Goal: Task Accomplishment & Management: Use online tool/utility

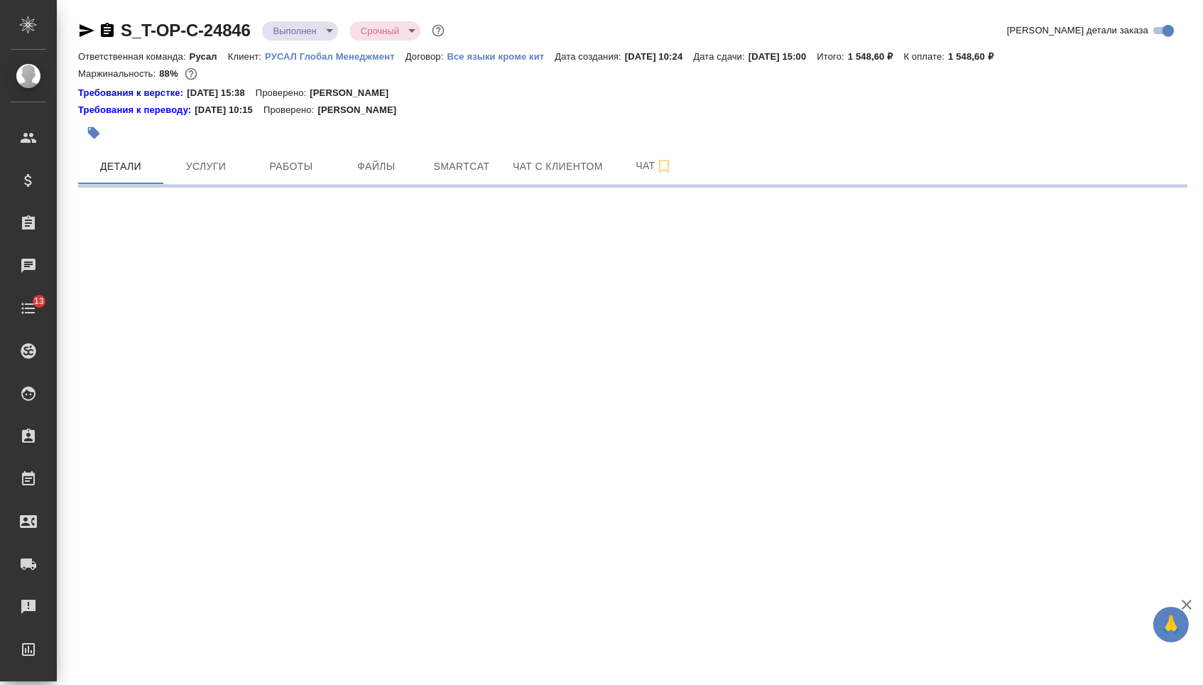
select select "RU"
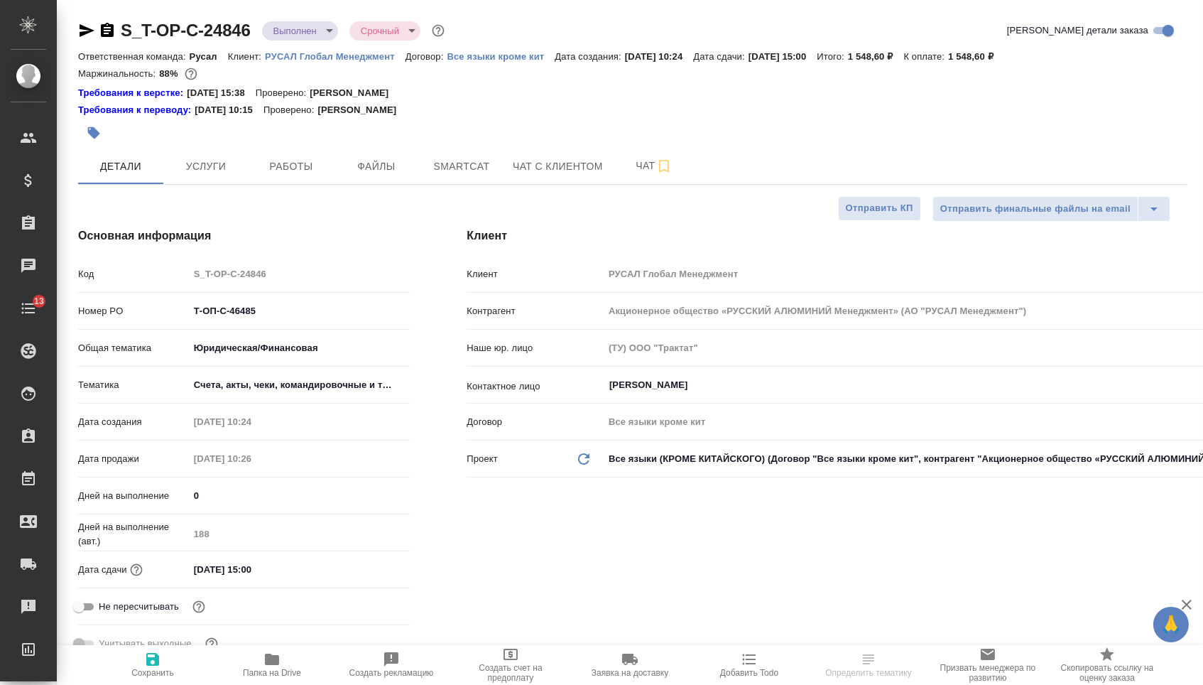
type input "[PERSON_NAME]"
type textarea "x"
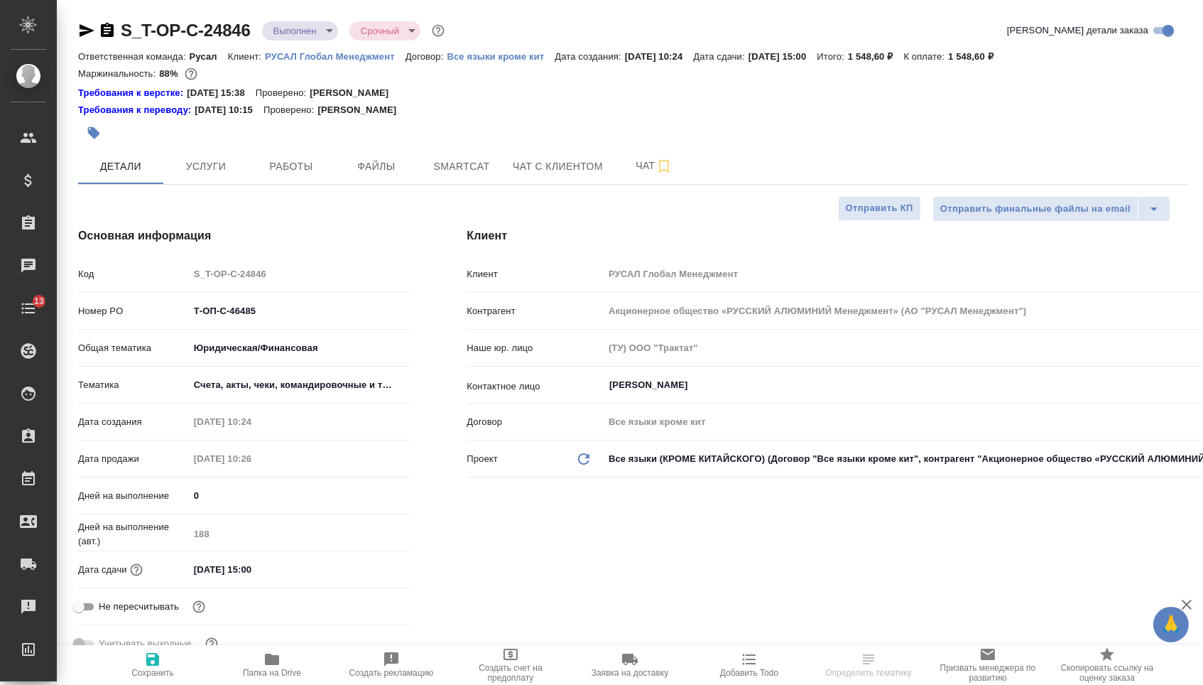
type textarea "x"
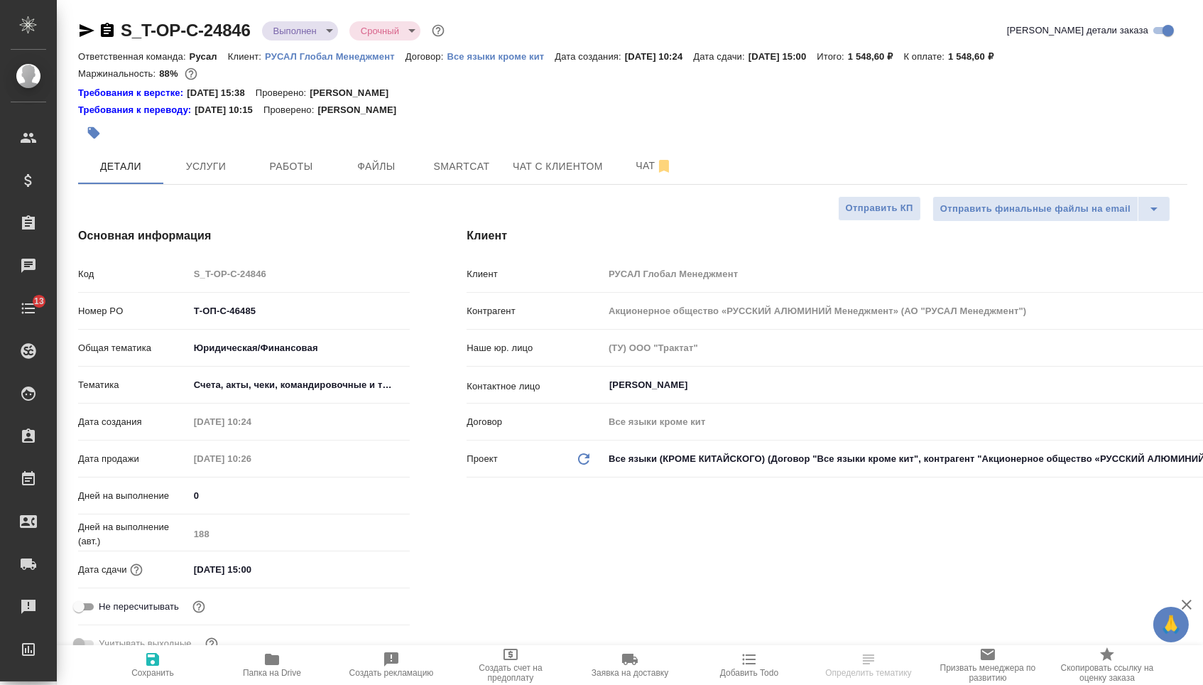
type textarea "x"
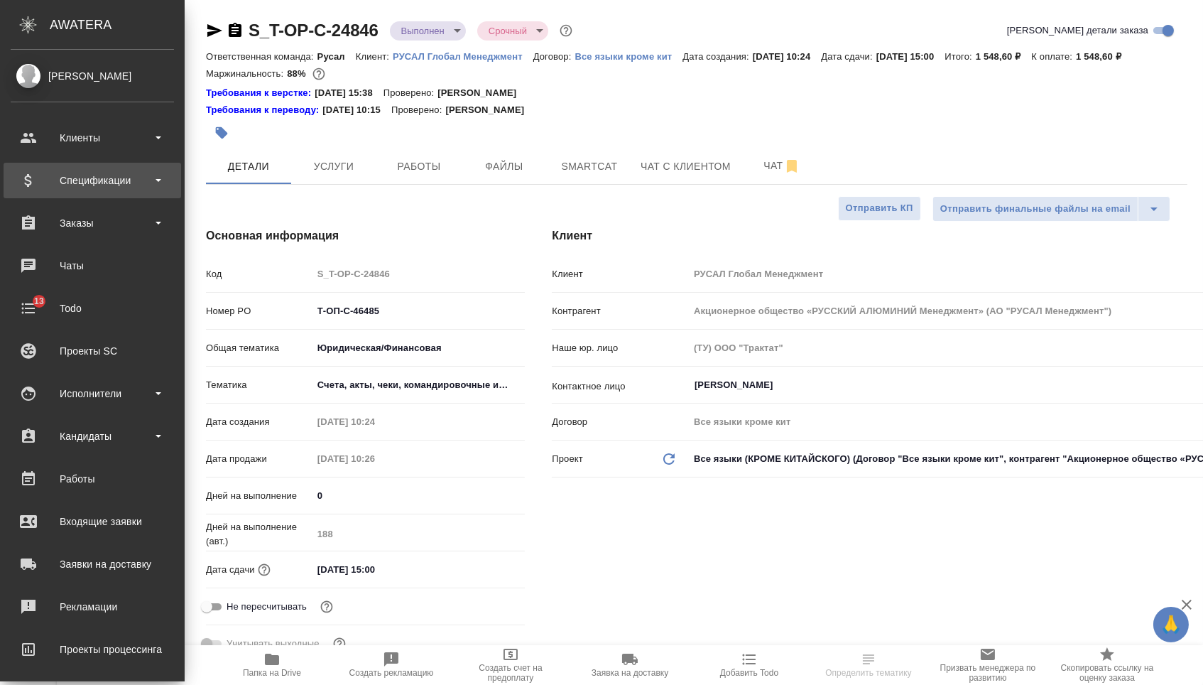
click at [106, 178] on div "Спецификации" at bounding box center [92, 180] width 163 height 21
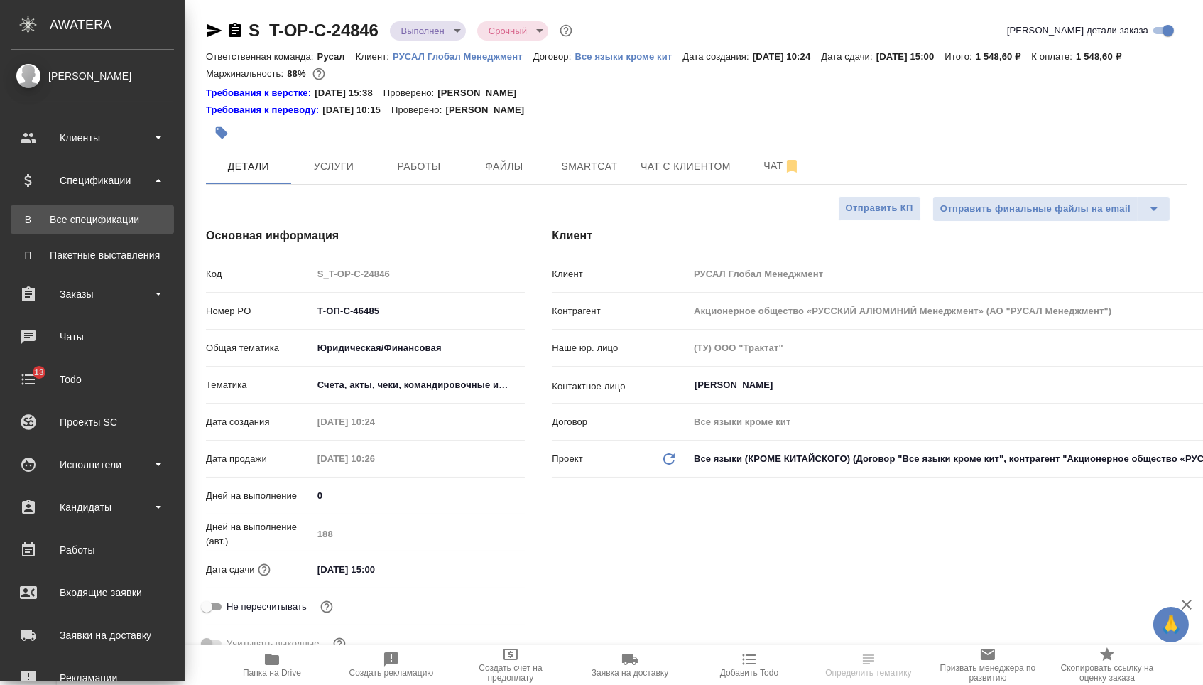
click at [106, 217] on div "Все спецификации" at bounding box center [92, 219] width 149 height 14
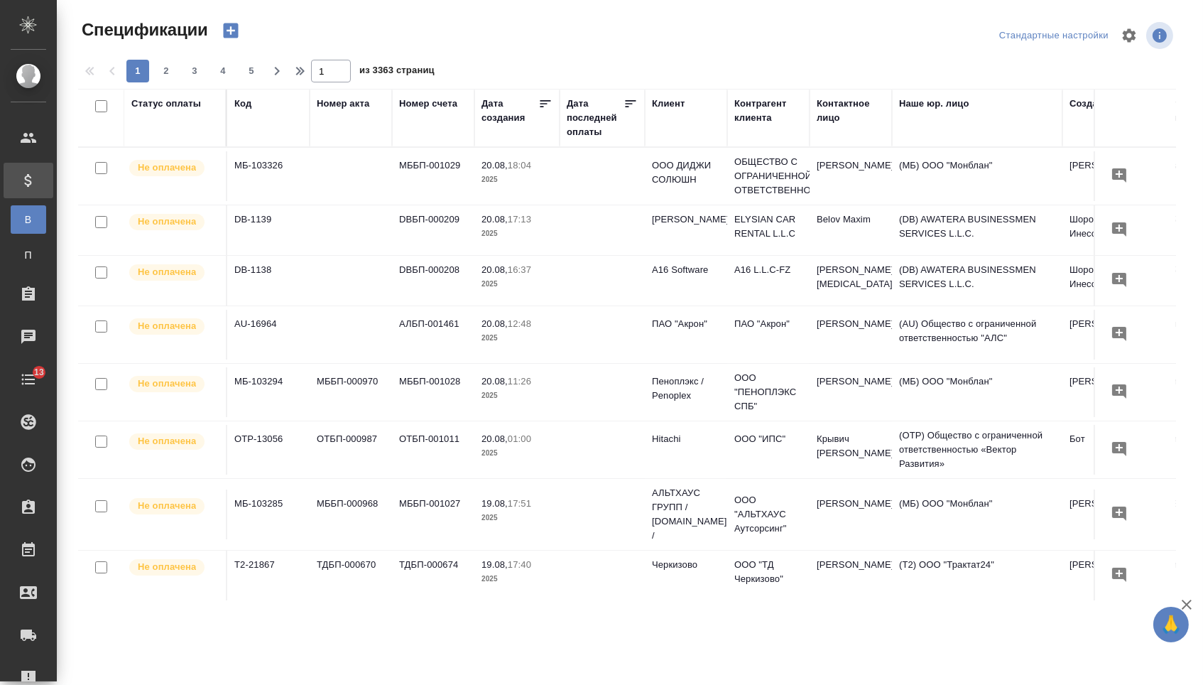
click at [232, 36] on icon "button" at bounding box center [231, 31] width 20 height 20
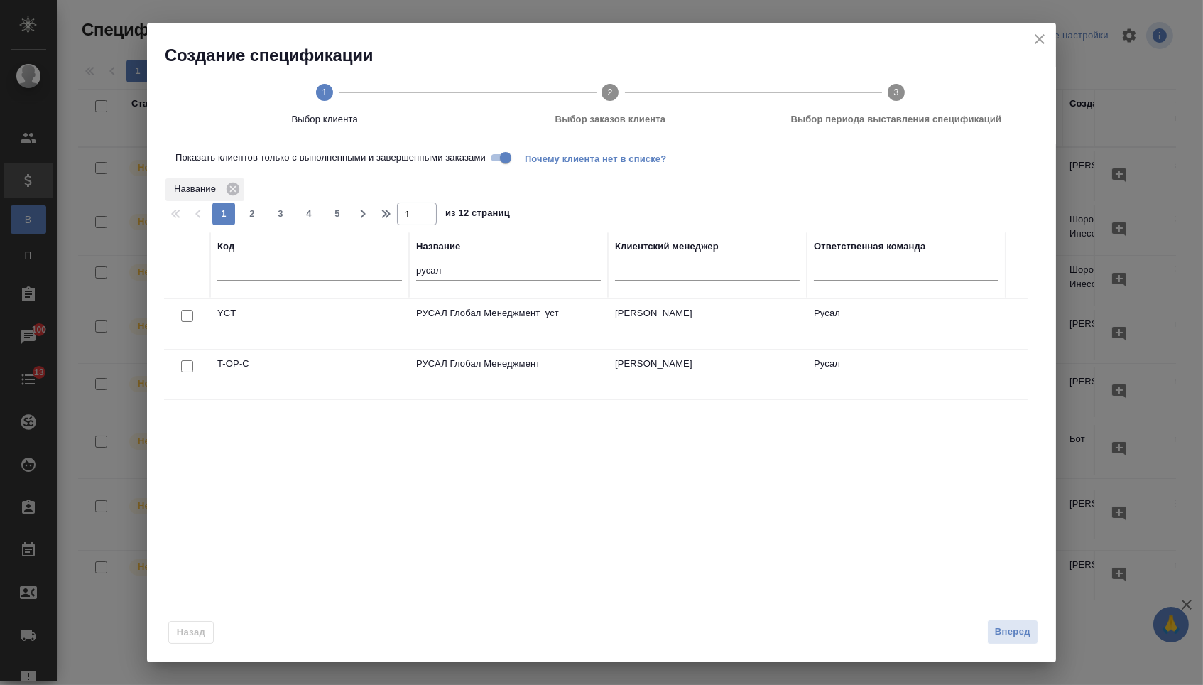
click at [193, 326] on div at bounding box center [187, 316] width 32 height 20
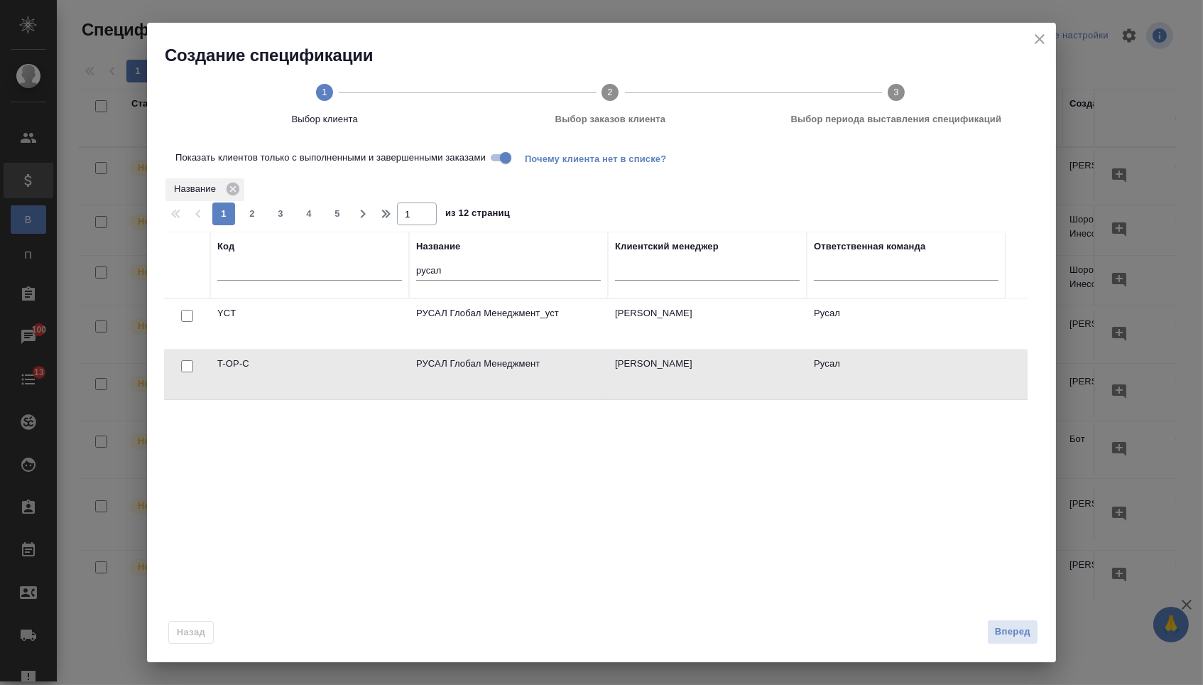
click at [192, 326] on div at bounding box center [187, 316] width 32 height 20
click at [509, 162] on input "Показать клиентов только с выполненными и завершенными заказами" at bounding box center [505, 157] width 51 height 17
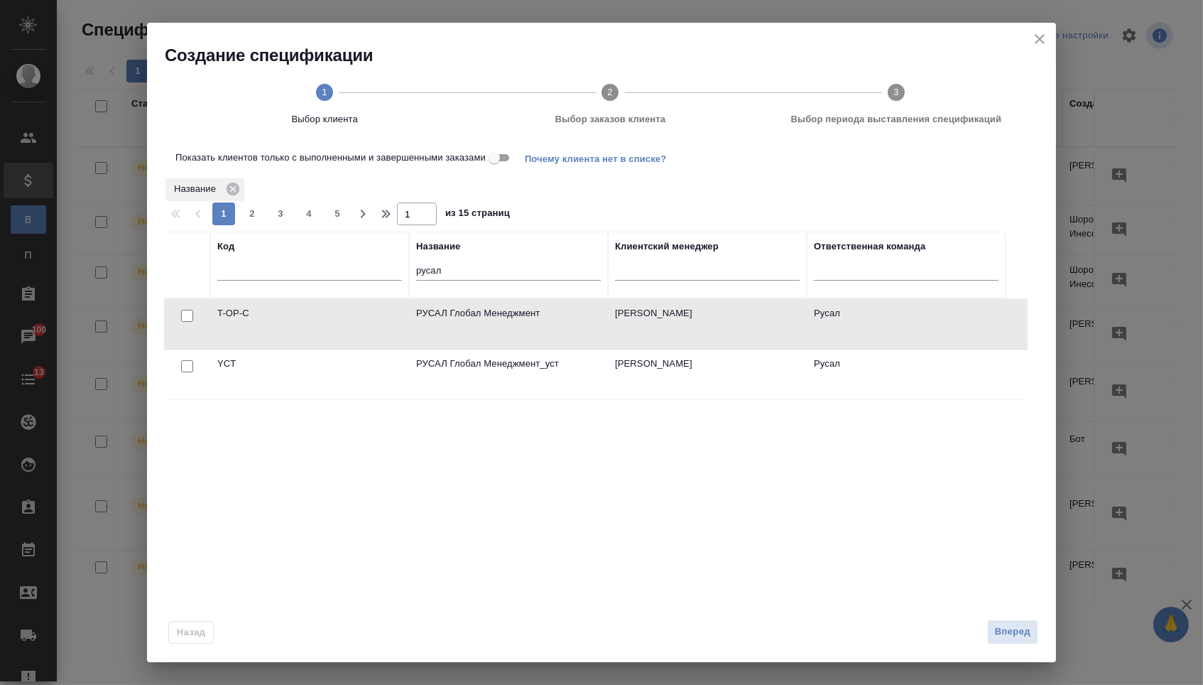
click at [195, 318] on div at bounding box center [187, 316] width 32 height 20
click at [182, 320] on input "checkbox" at bounding box center [187, 316] width 12 height 12
checkbox input "true"
click at [1020, 629] on span "Вперед" at bounding box center [1013, 632] width 36 height 16
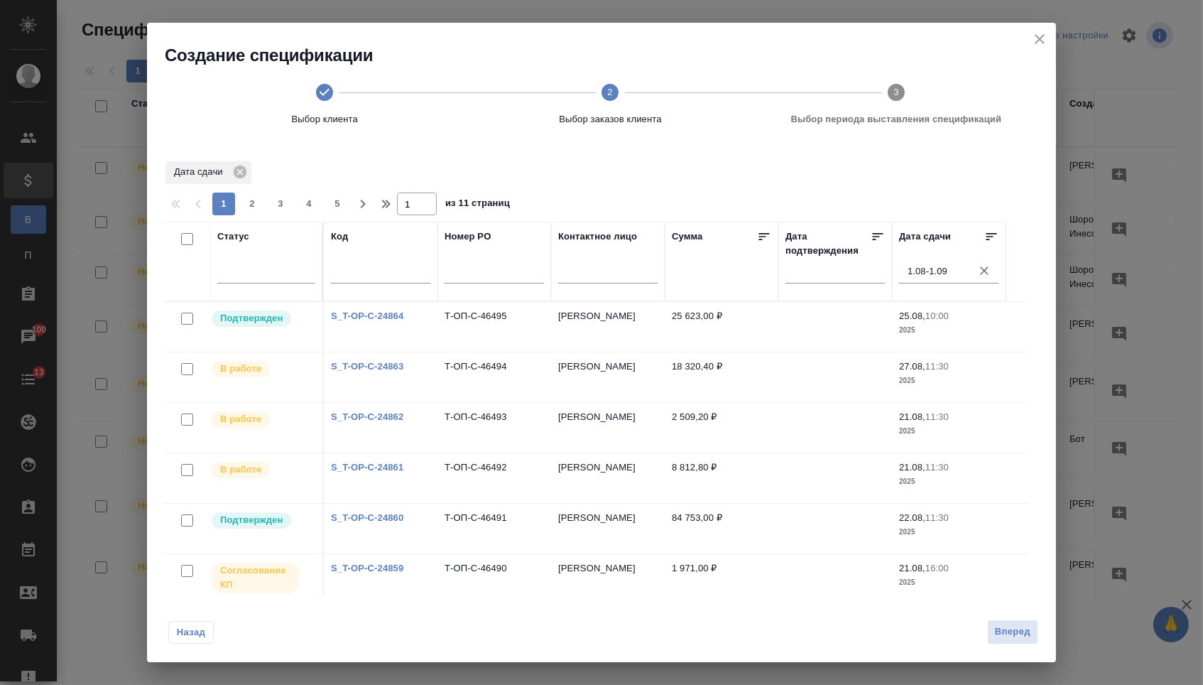
click at [184, 240] on input "checkbox" at bounding box center [187, 239] width 12 height 12
checkbox input "true"
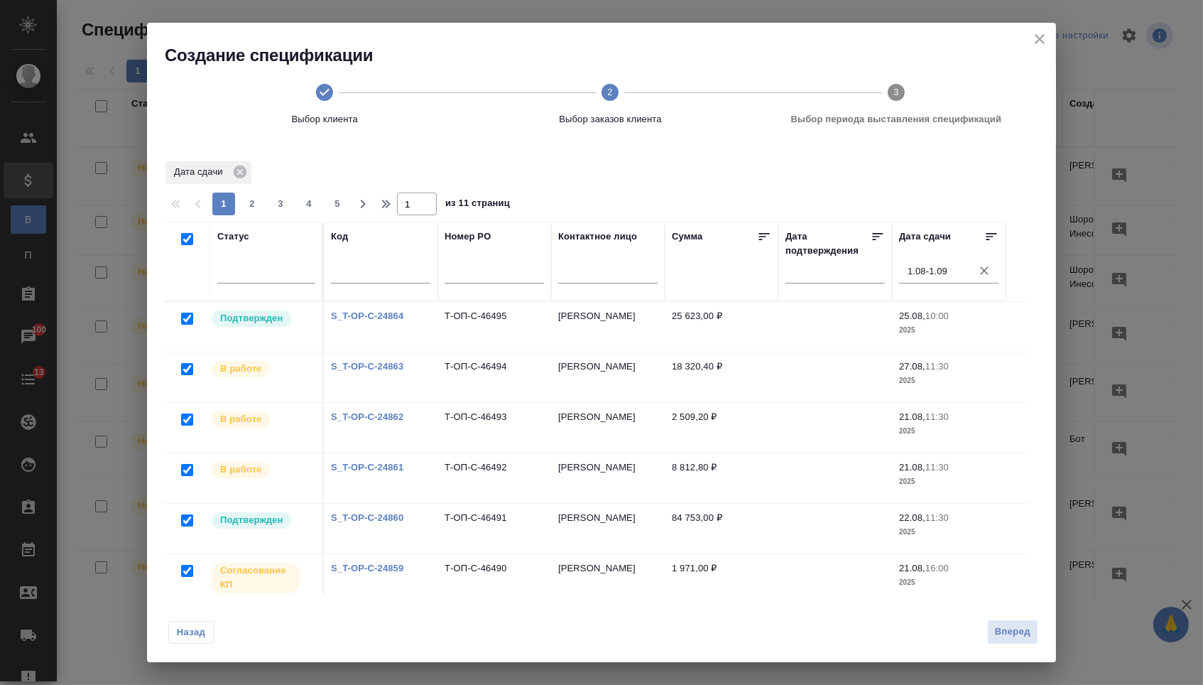
checkbox input "true"
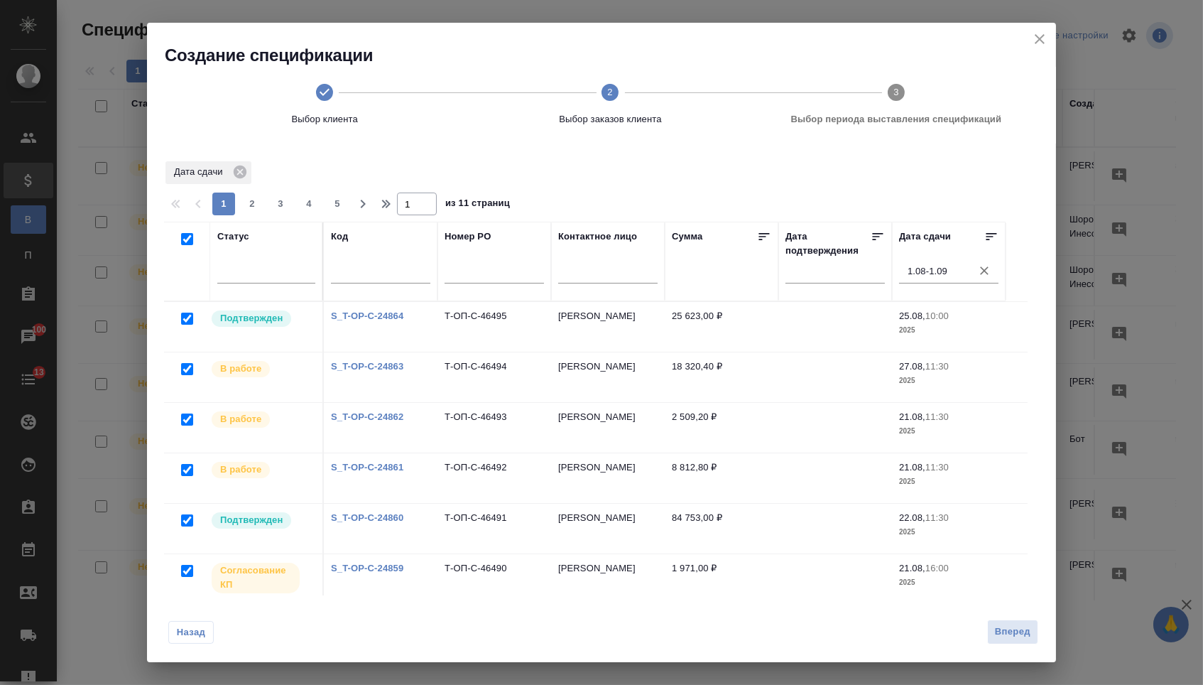
checkbox input "true"
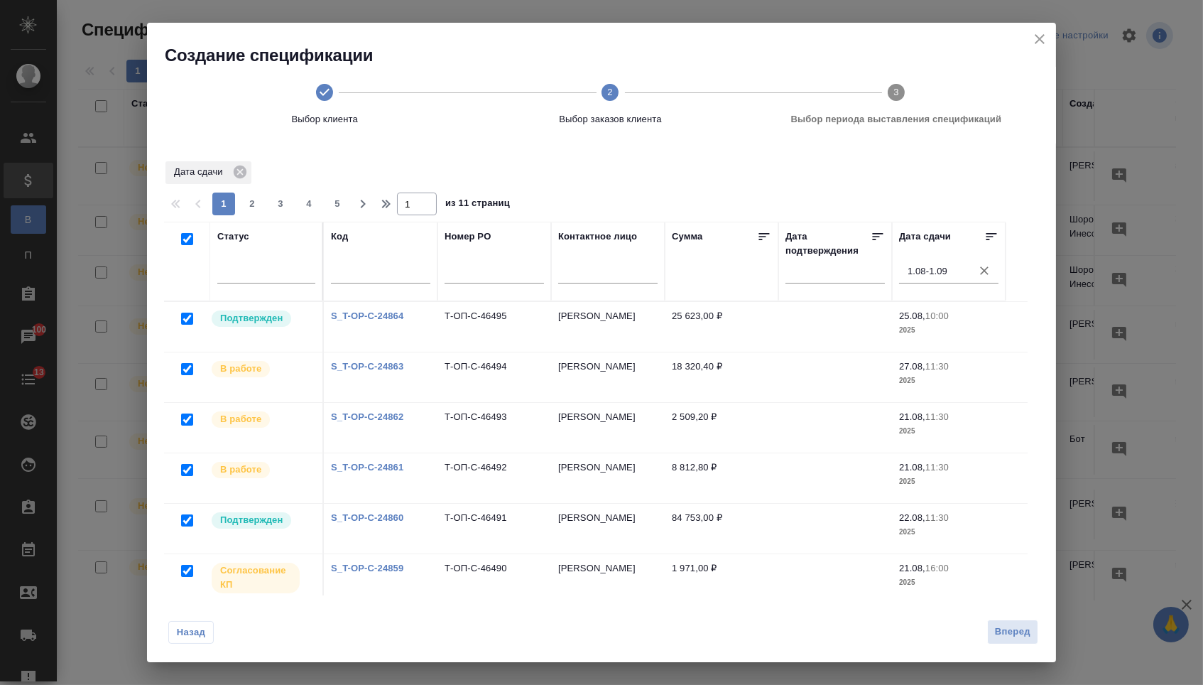
checkbox input "true"
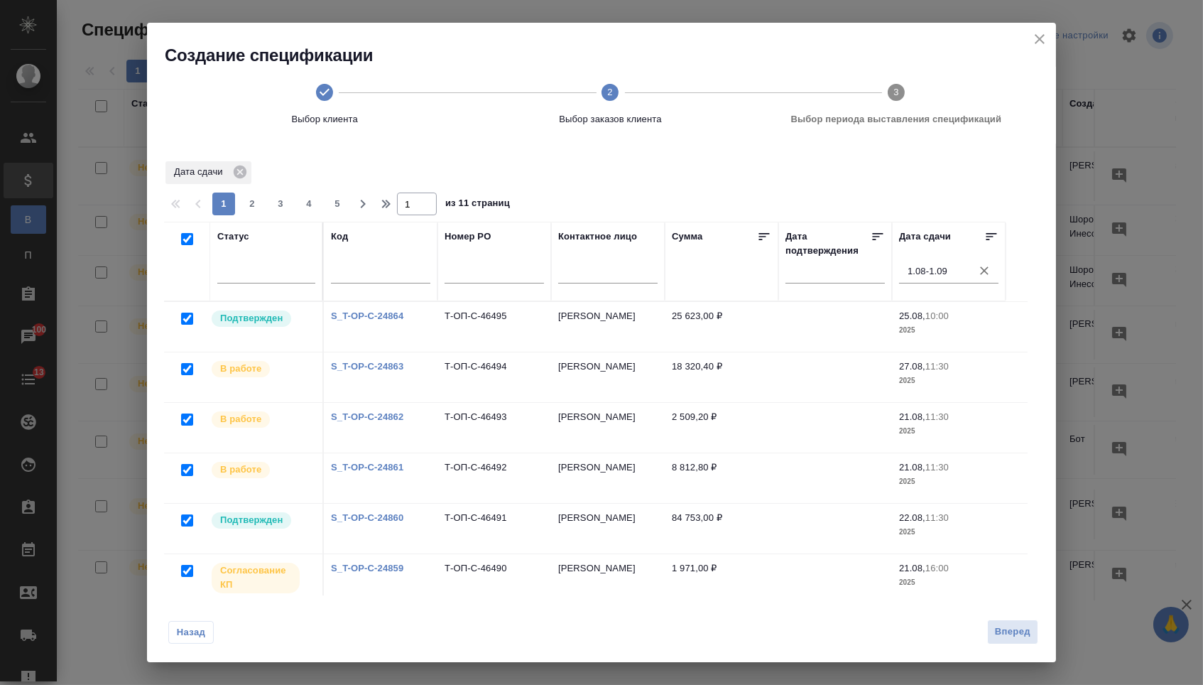
checkbox input "true"
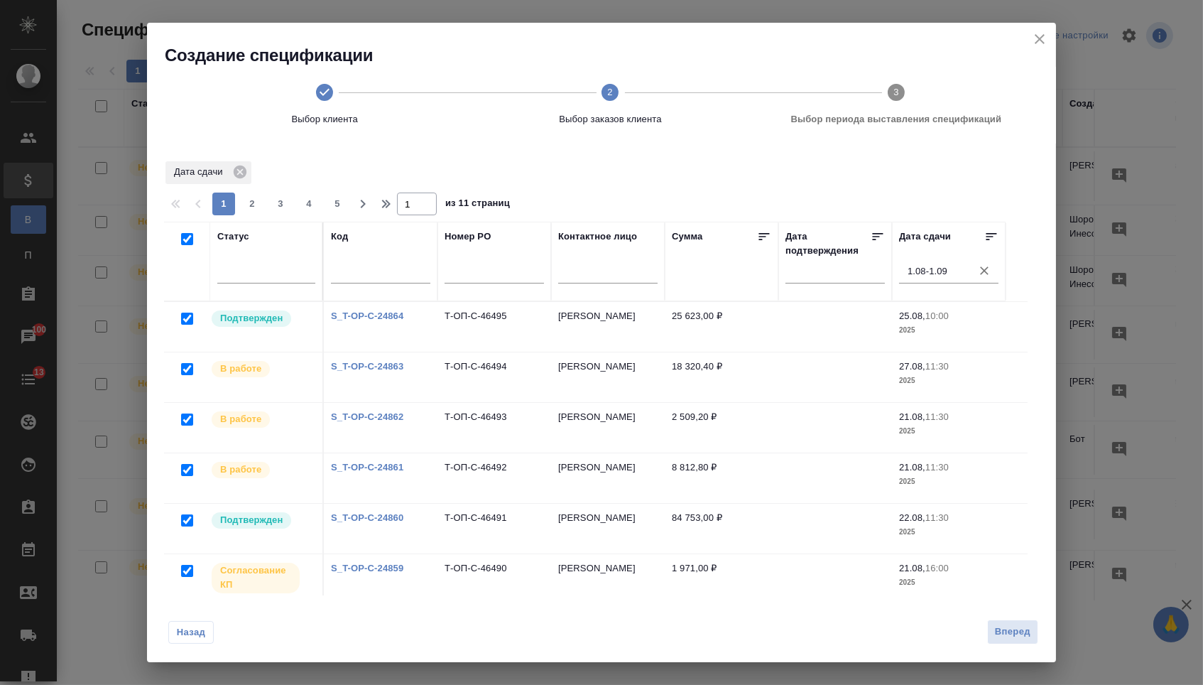
checkbox input "true"
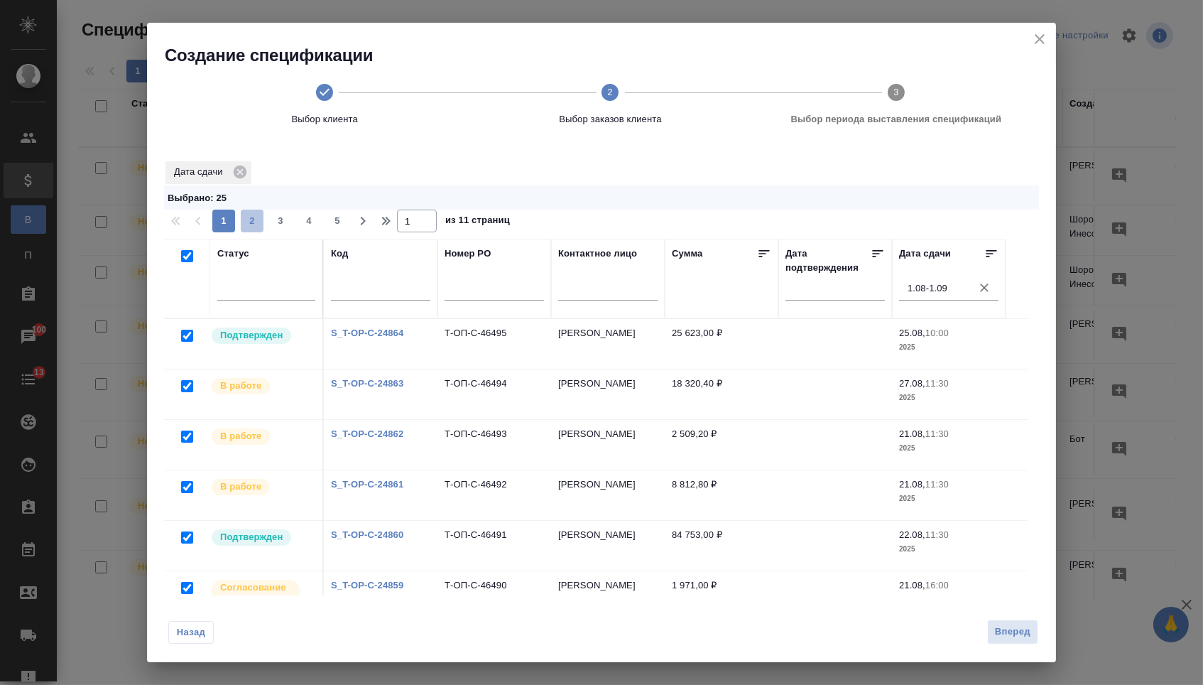
click at [254, 218] on span "2" at bounding box center [252, 221] width 23 height 14
type input "2"
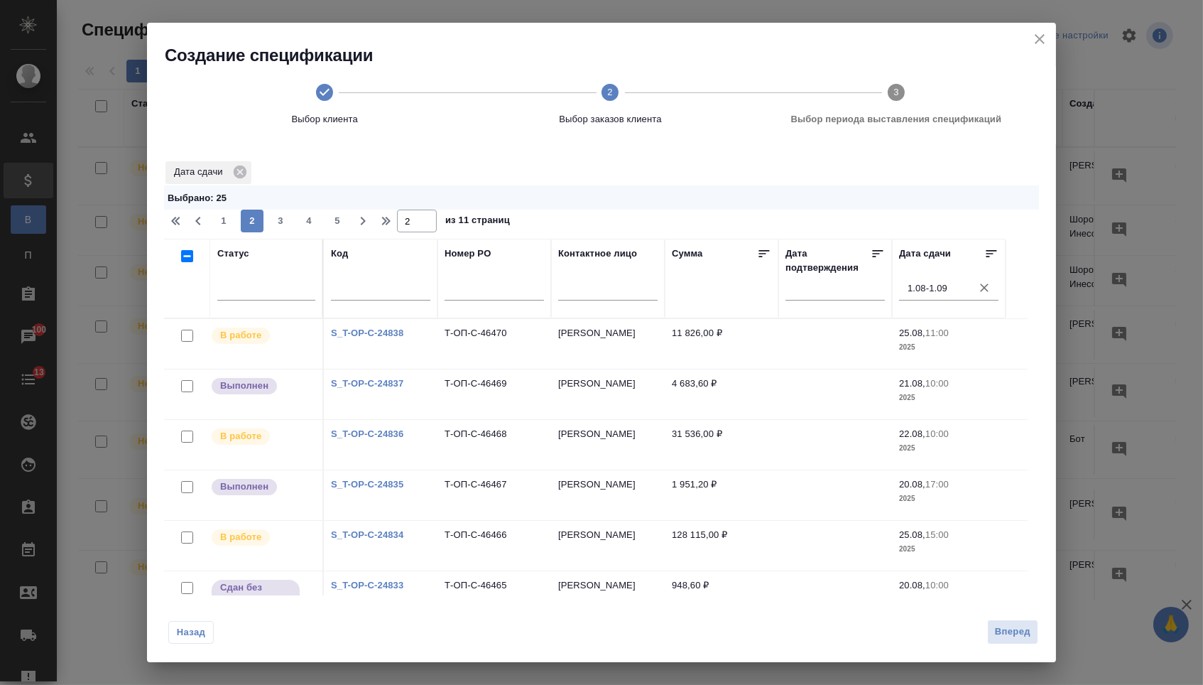
click at [187, 255] on input "checkbox" at bounding box center [187, 256] width 12 height 12
checkbox input "true"
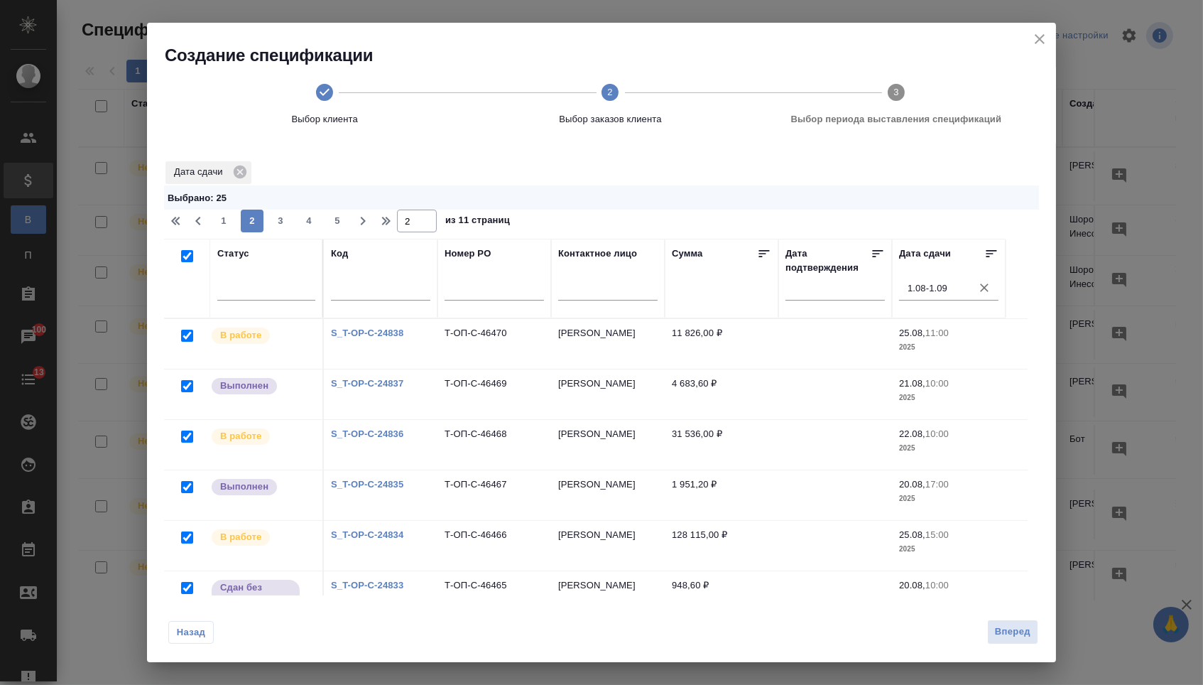
checkbox input "true"
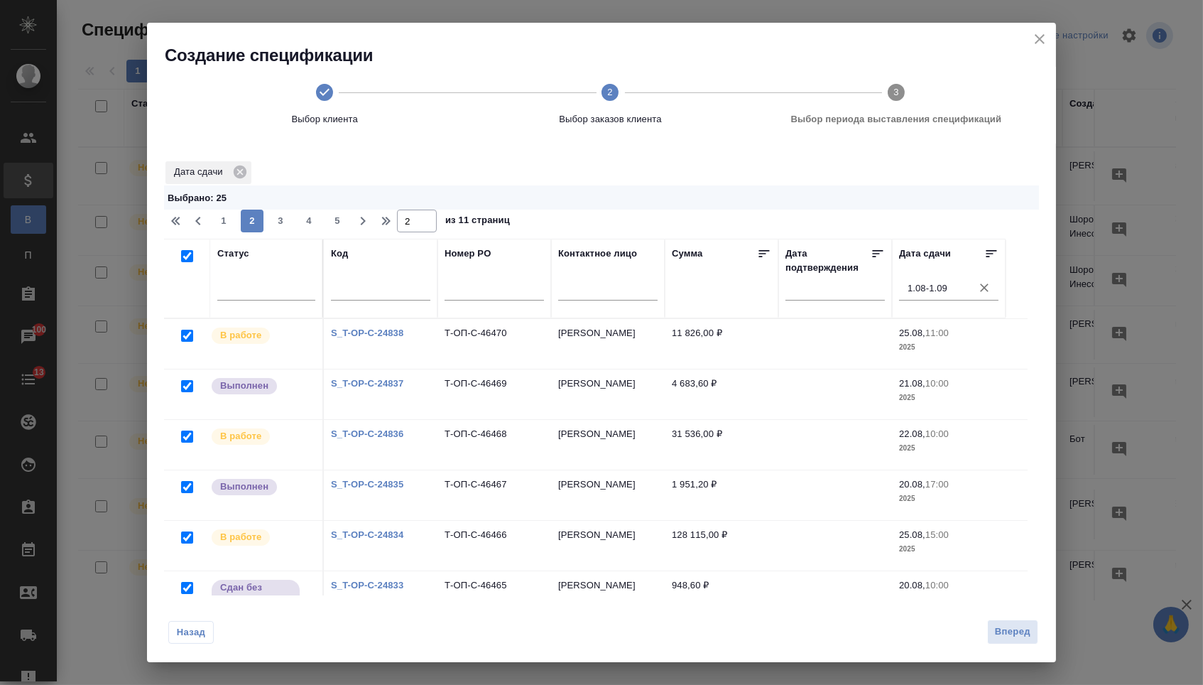
checkbox input "true"
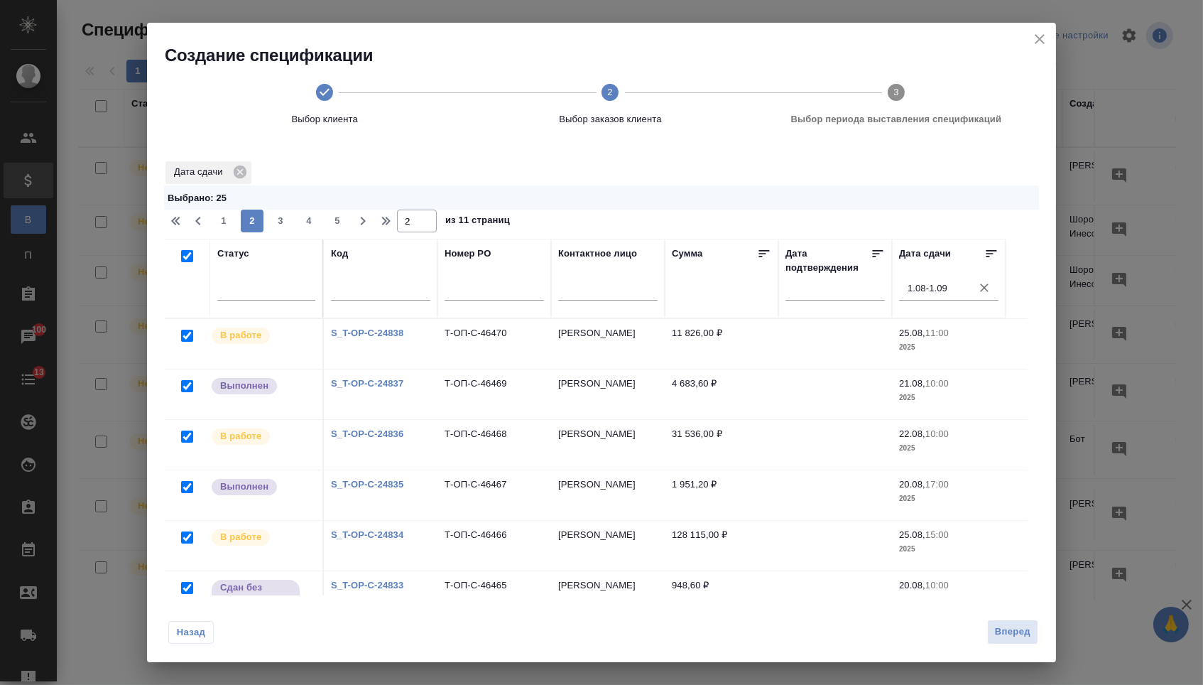
checkbox input "true"
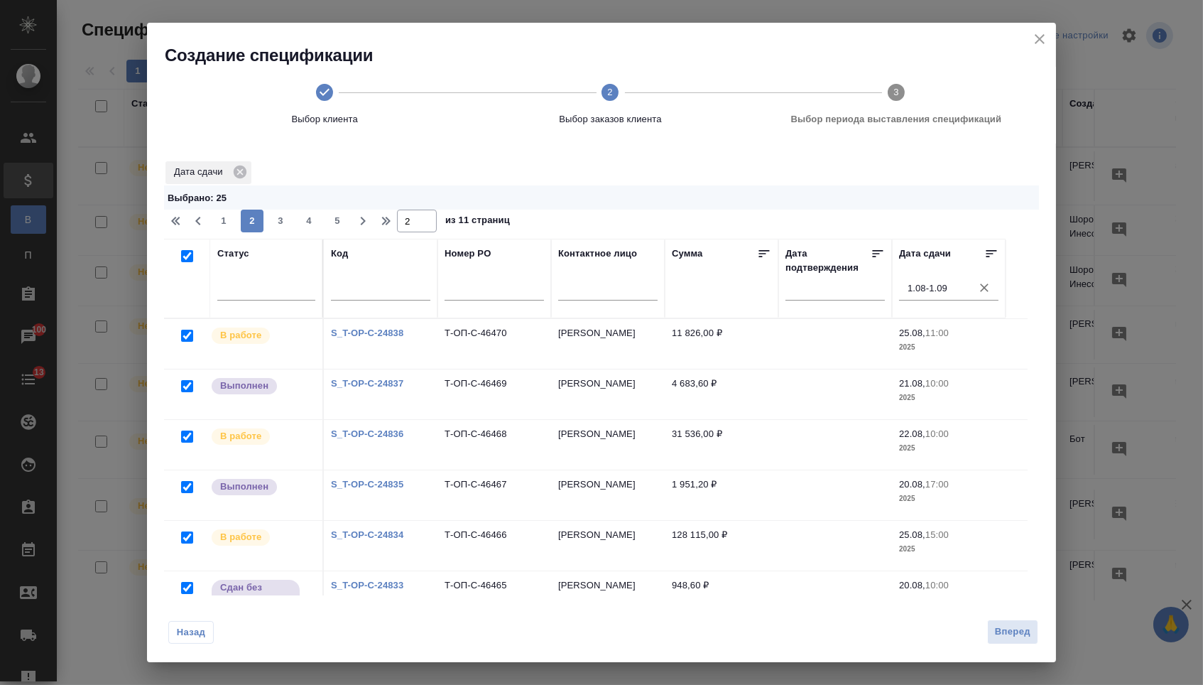
checkbox input "true"
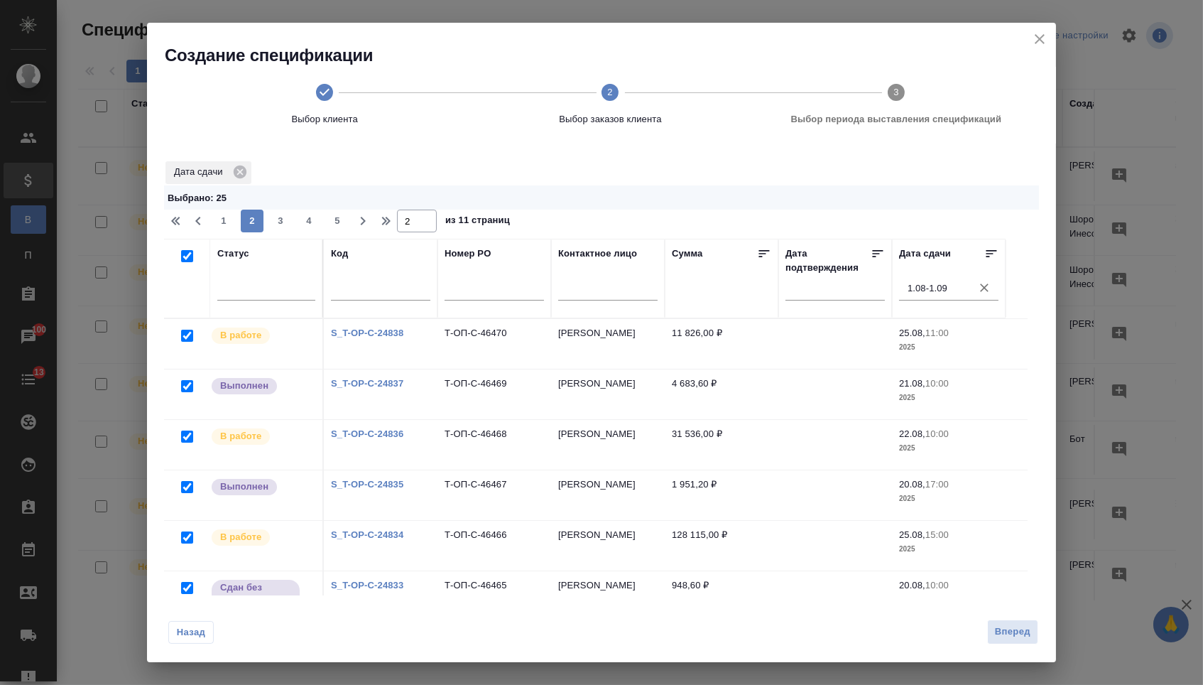
checkbox input "true"
click at [271, 226] on div "1 2 3 4 5" at bounding box center [281, 221] width 142 height 23
click at [276, 226] on span "3" at bounding box center [280, 221] width 23 height 14
type input "3"
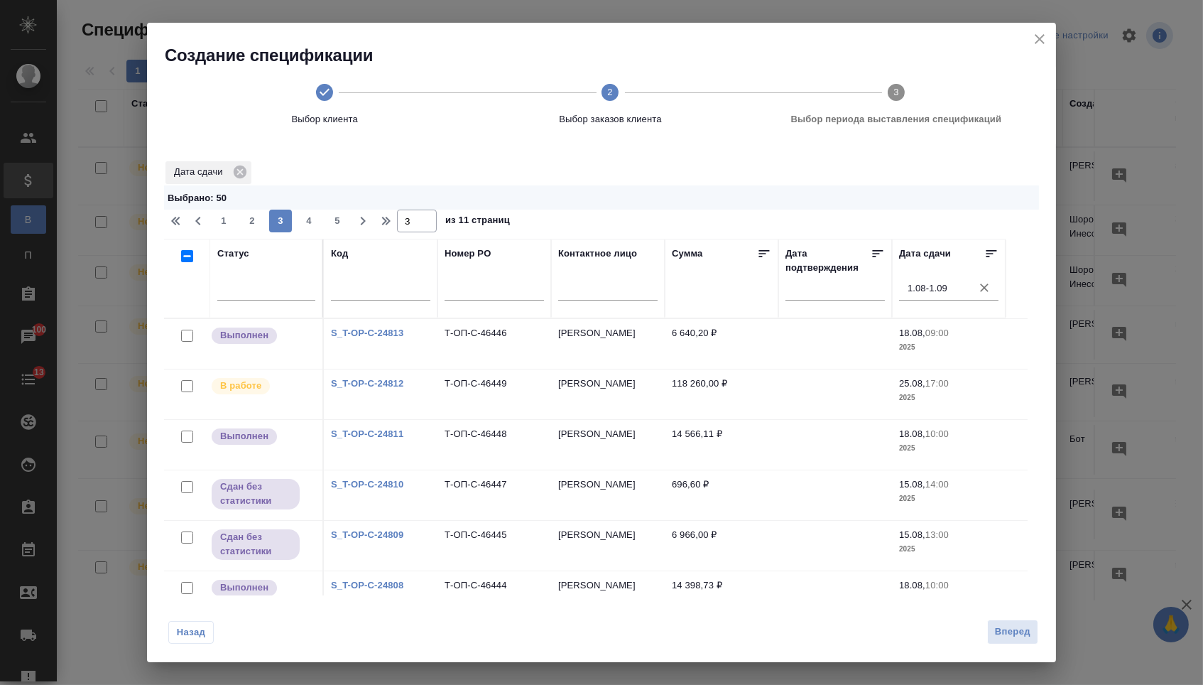
click at [188, 257] on input "checkbox" at bounding box center [187, 256] width 12 height 12
checkbox input "true"
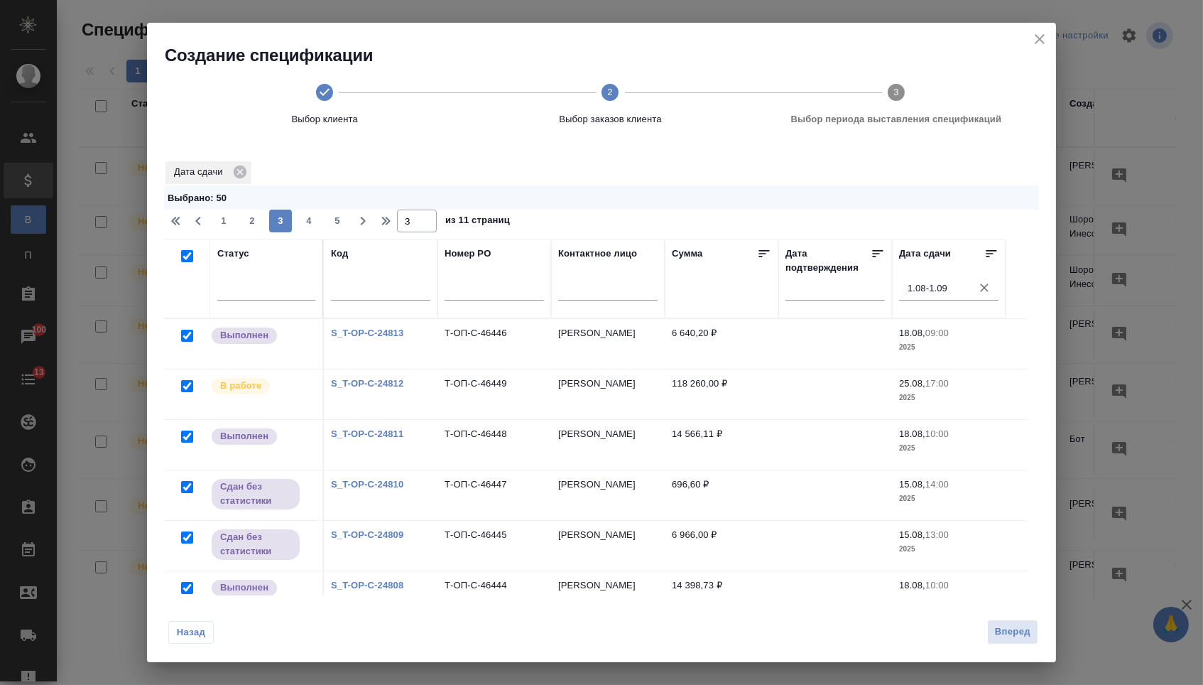
checkbox input "true"
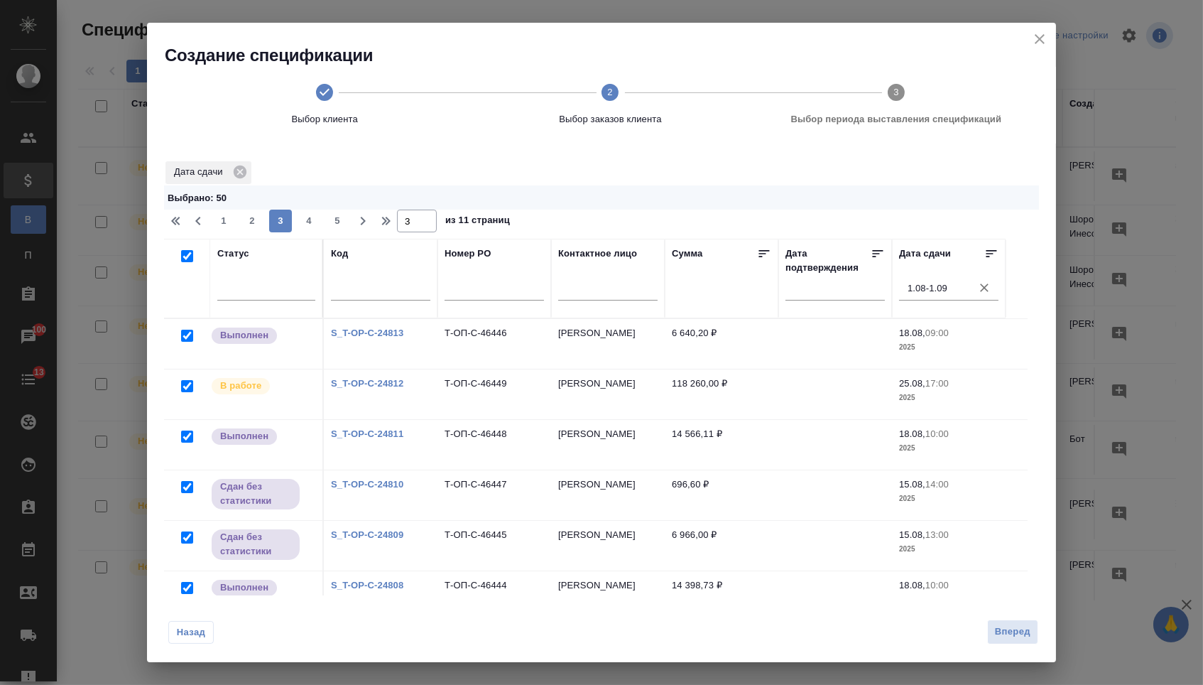
checkbox input "true"
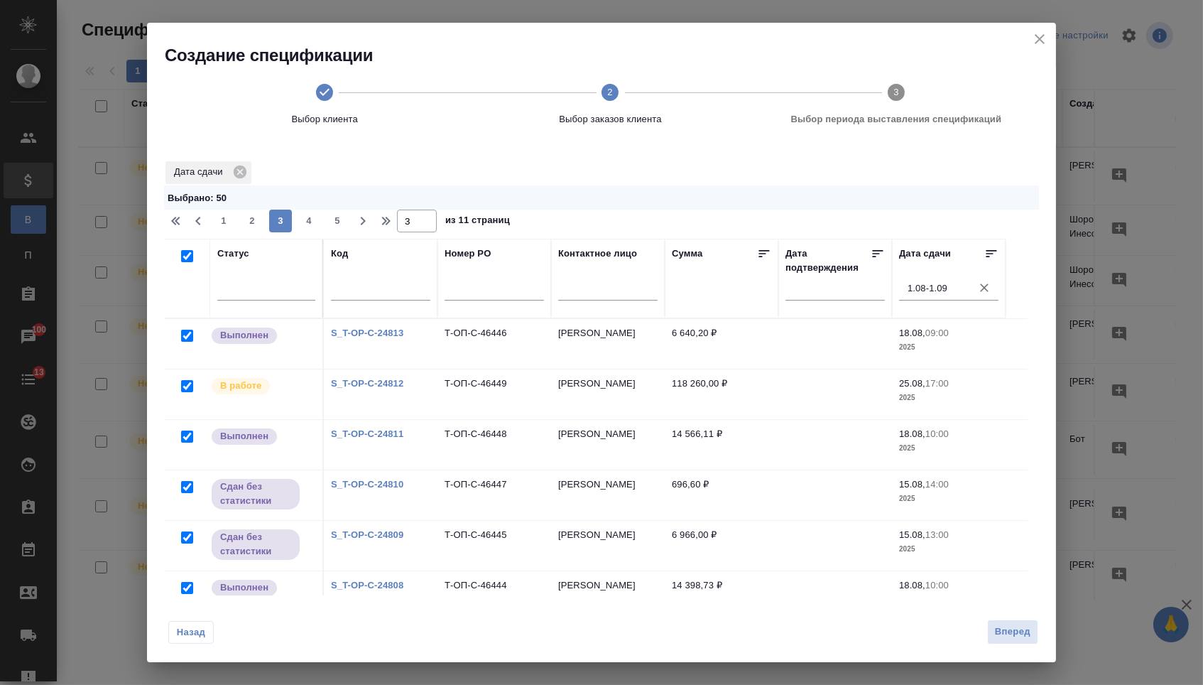
checkbox input "true"
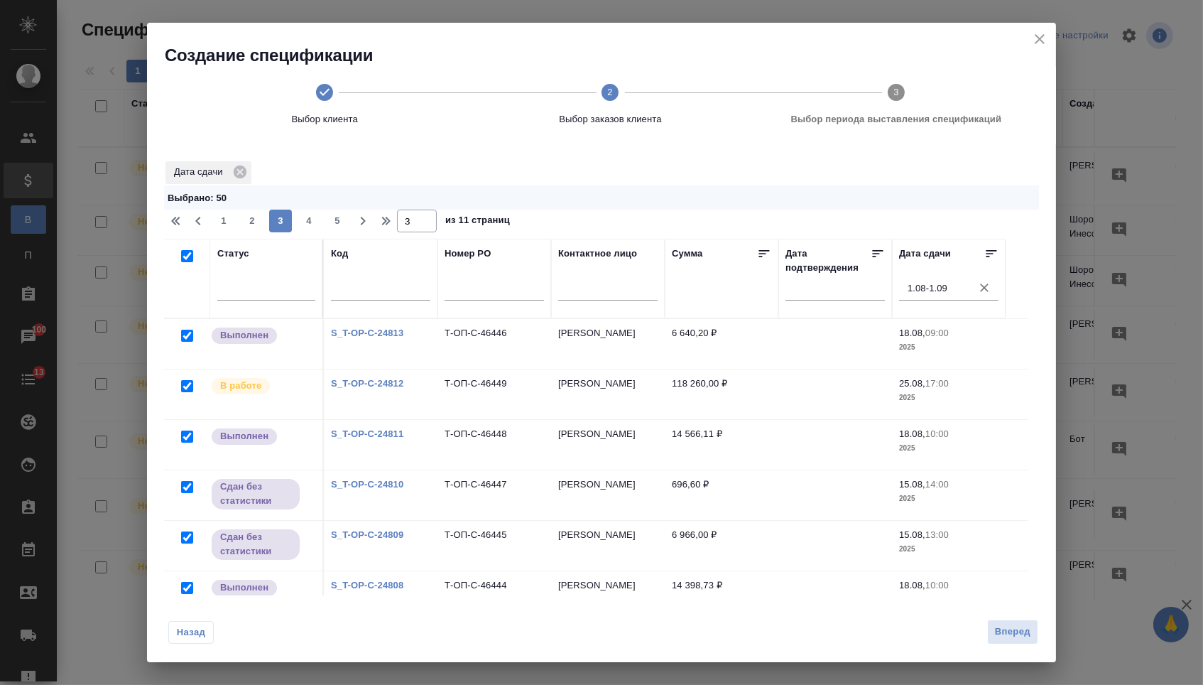
checkbox input "true"
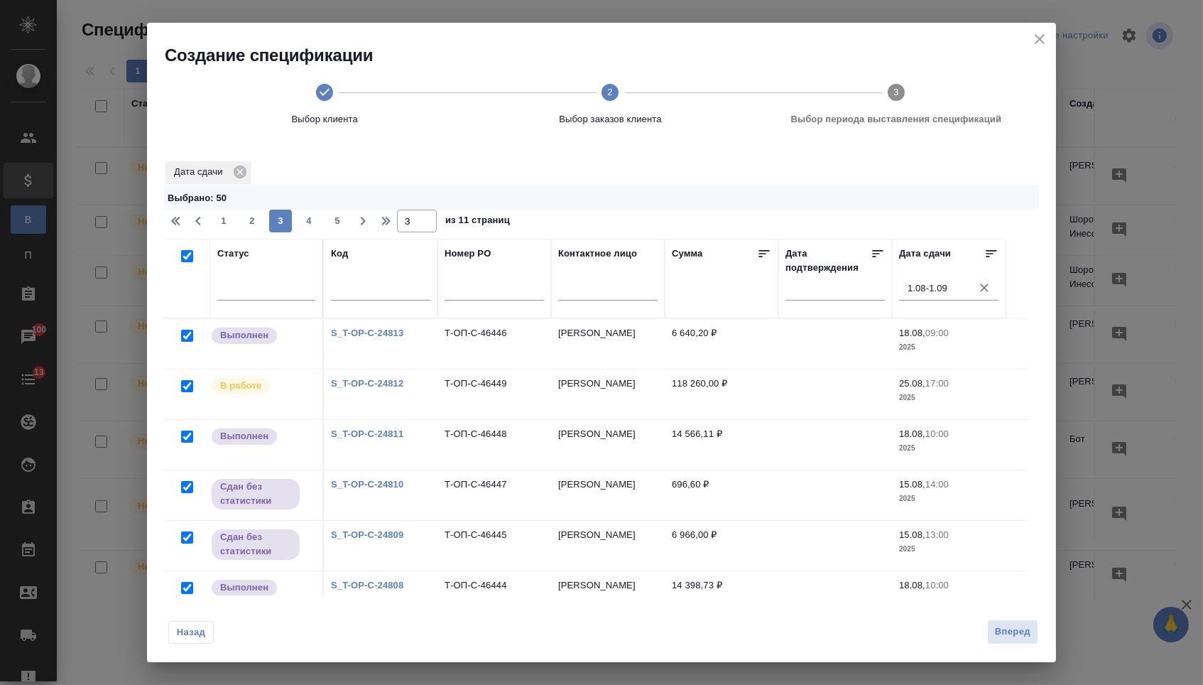
checkbox input "true"
click at [315, 219] on span "4" at bounding box center [309, 221] width 23 height 14
type input "4"
click at [187, 259] on input "checkbox" at bounding box center [187, 256] width 12 height 12
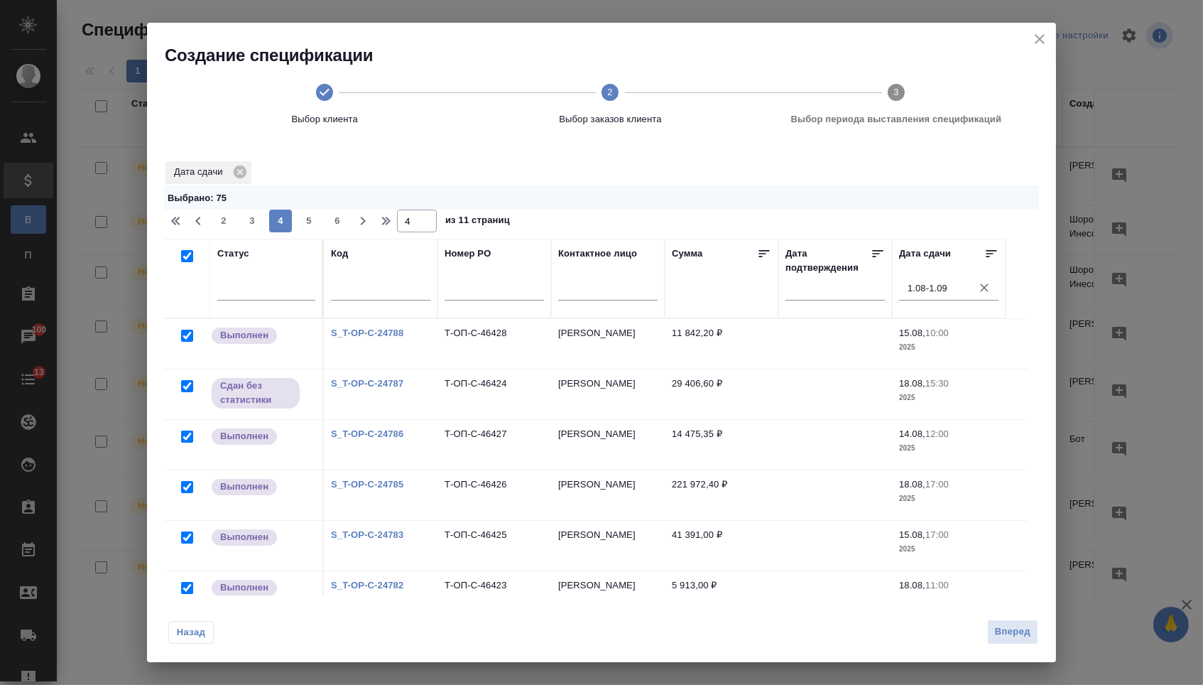
checkbox input "true"
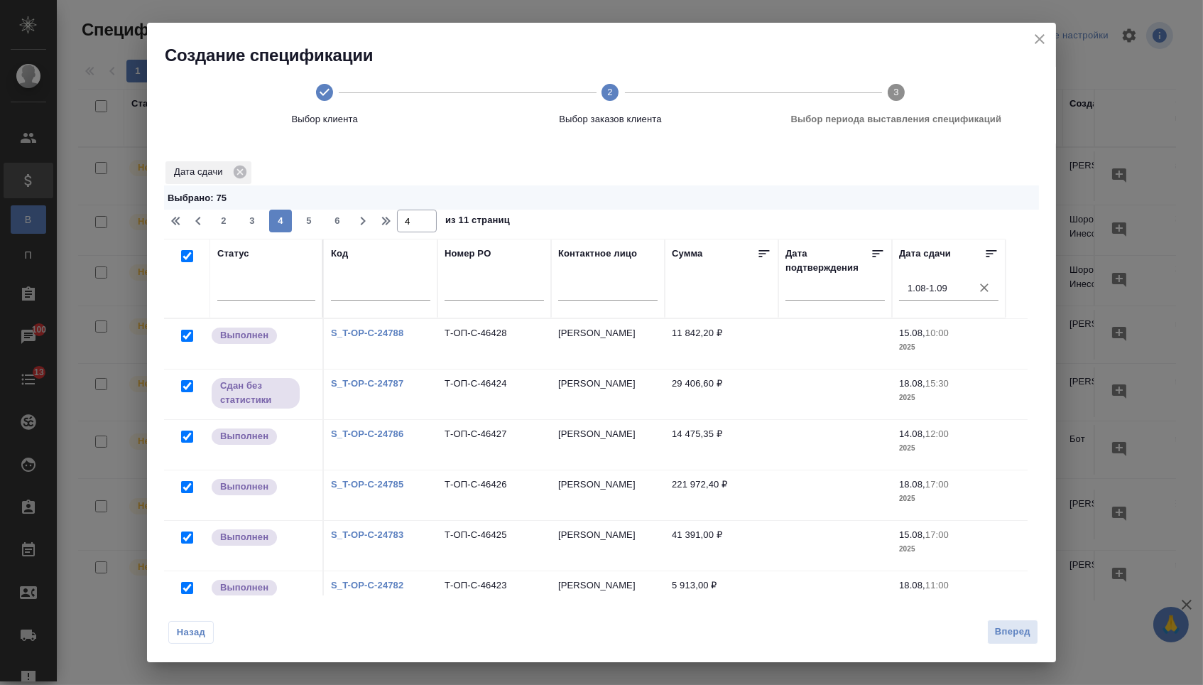
checkbox input "true"
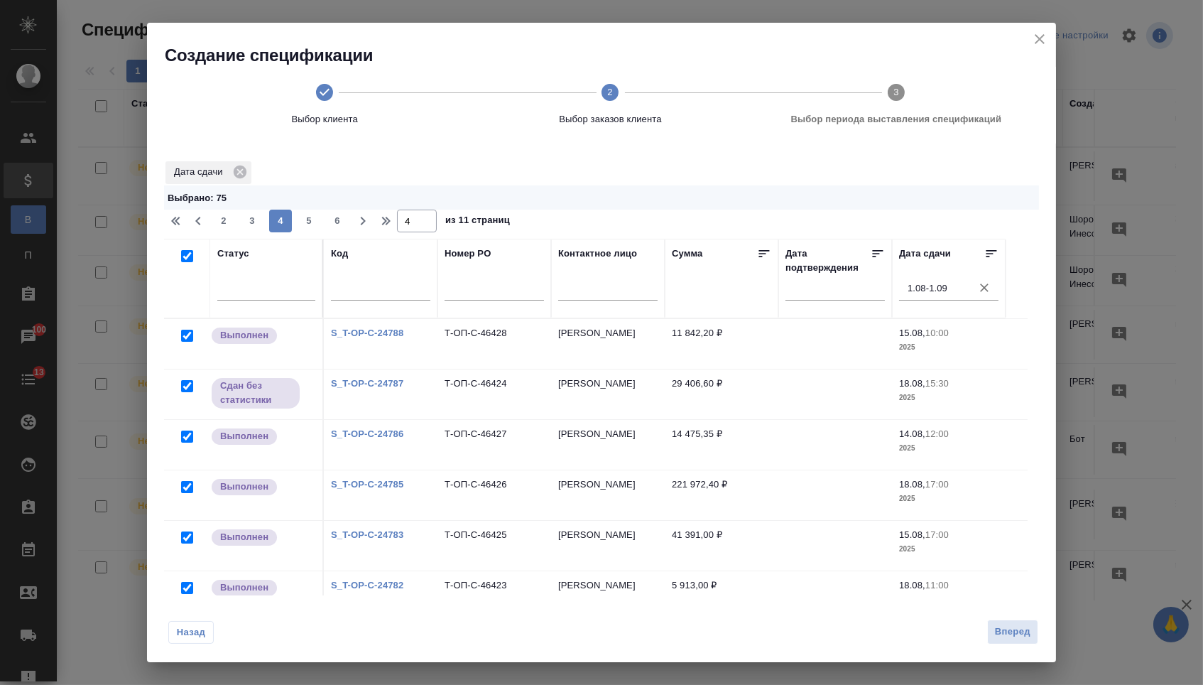
checkbox input "true"
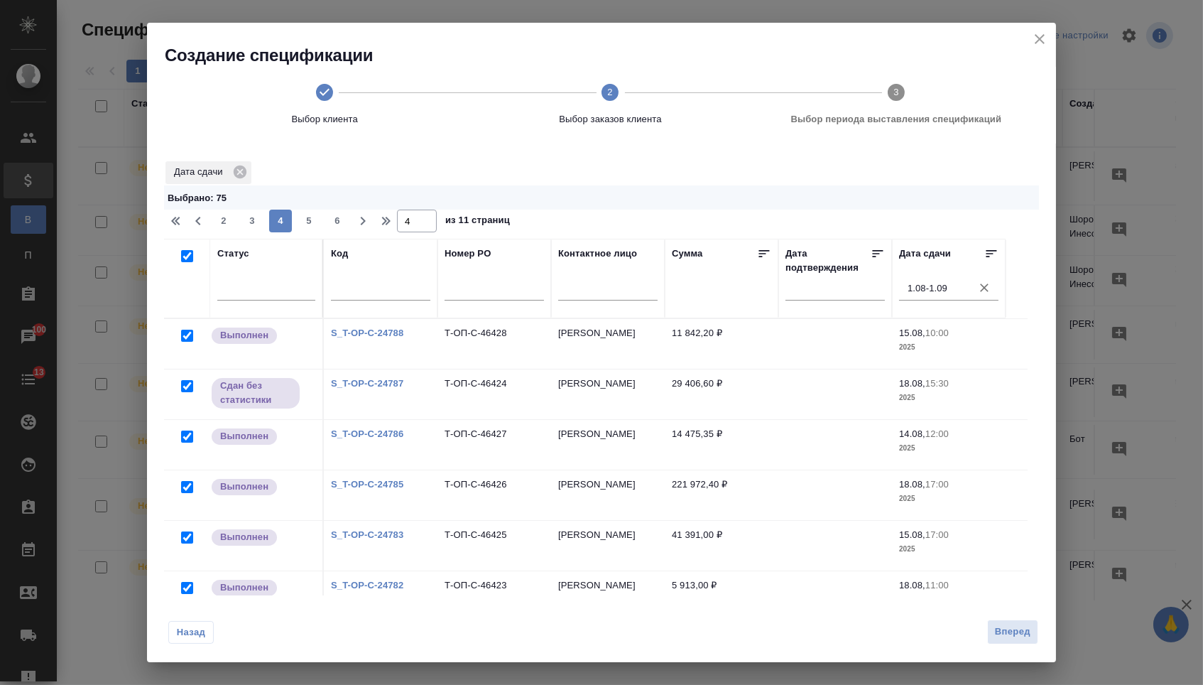
checkbox input "true"
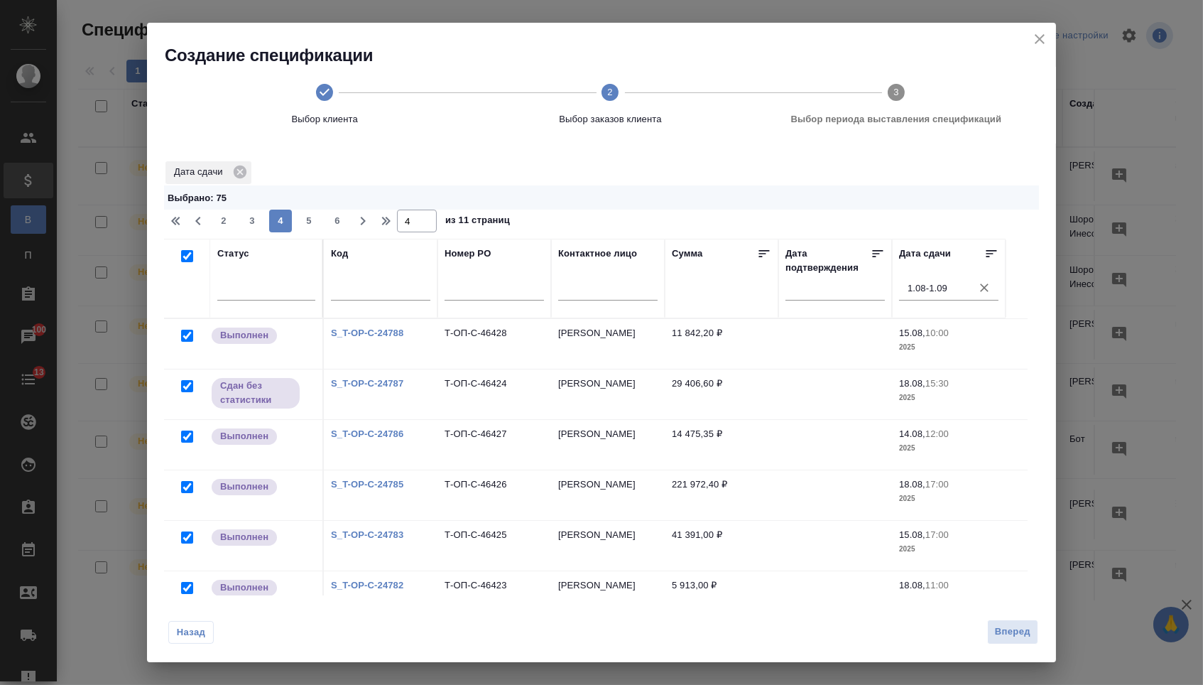
checkbox input "true"
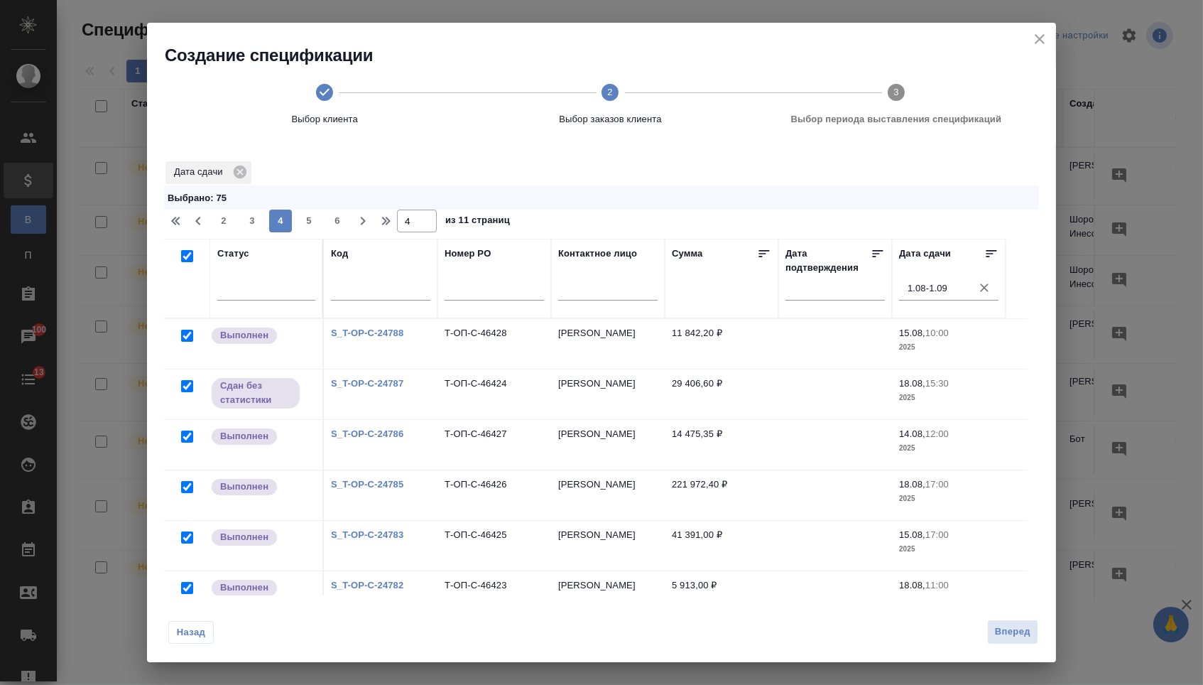
checkbox input "true"
click at [310, 222] on span "5" at bounding box center [309, 221] width 23 height 14
type input "5"
click at [184, 259] on input "checkbox" at bounding box center [187, 256] width 12 height 12
checkbox input "true"
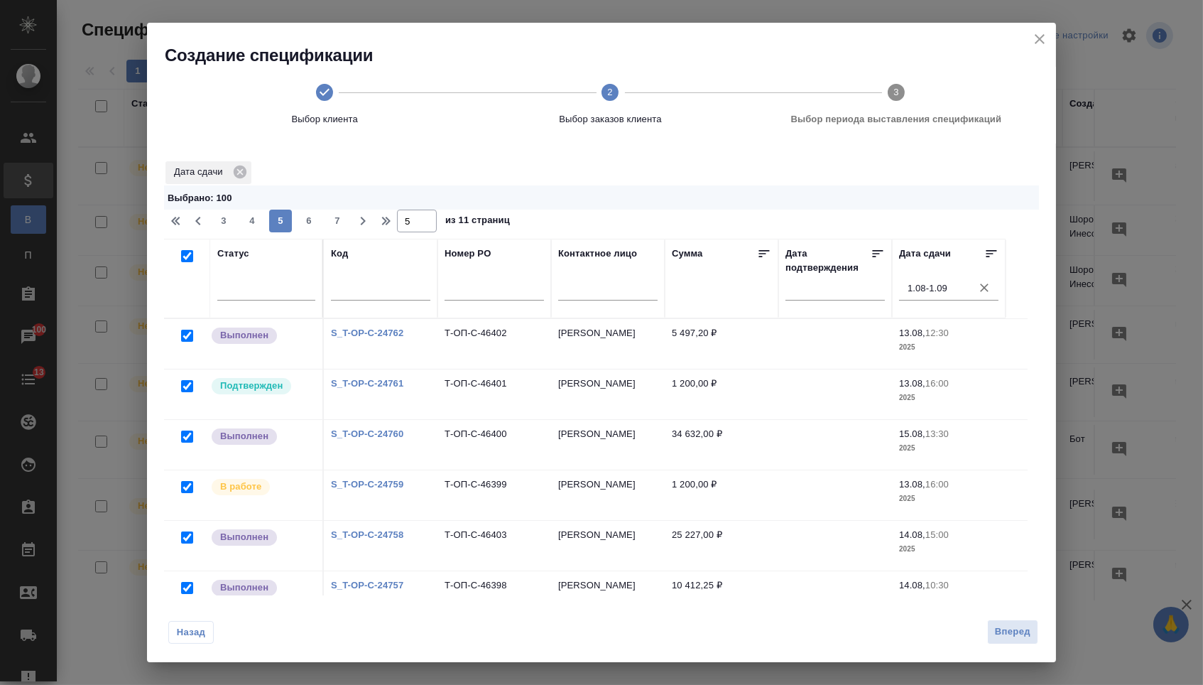
checkbox input "true"
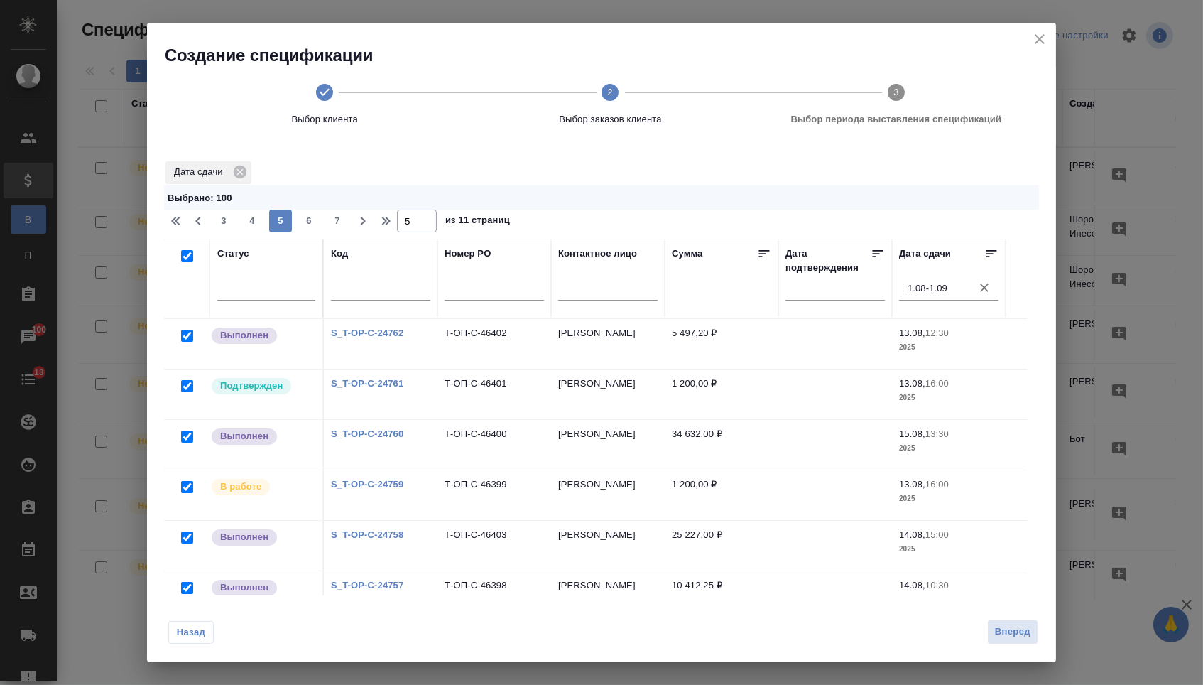
checkbox input "true"
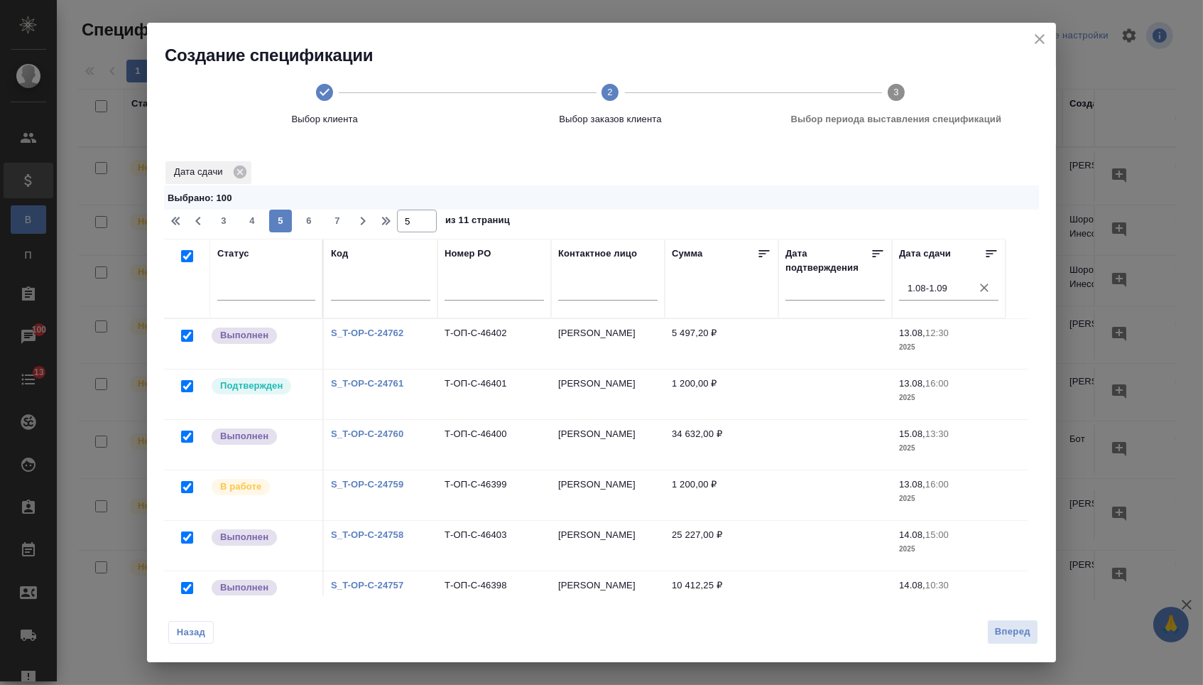
checkbox input "true"
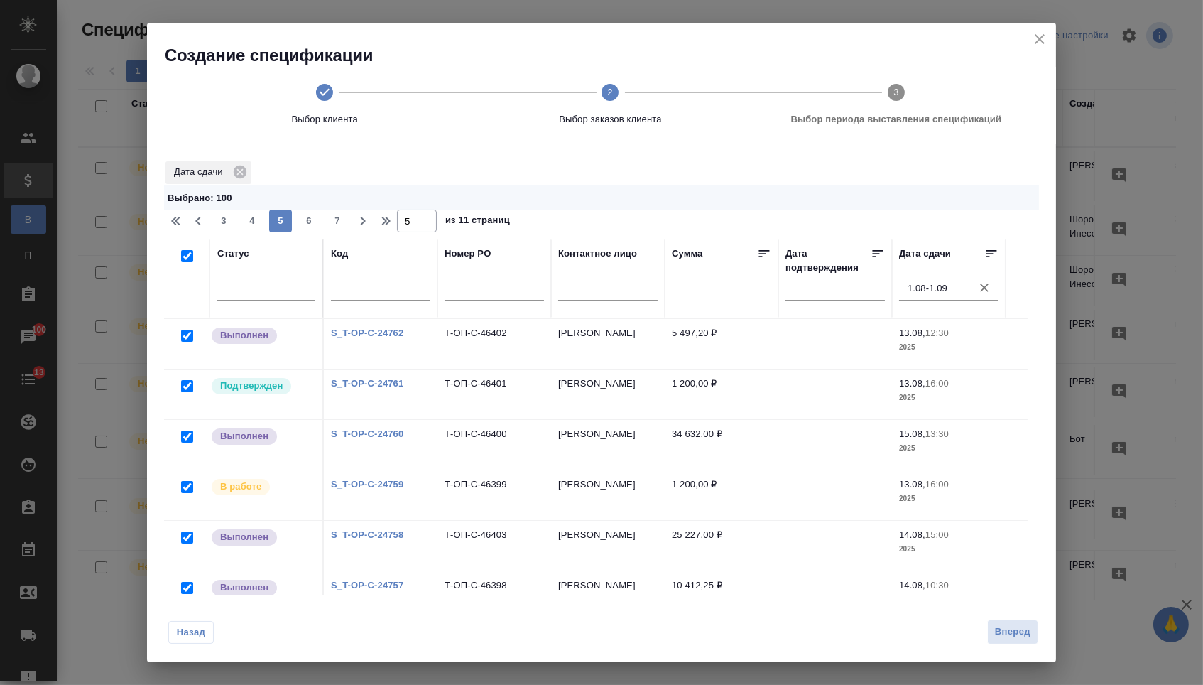
checkbox input "true"
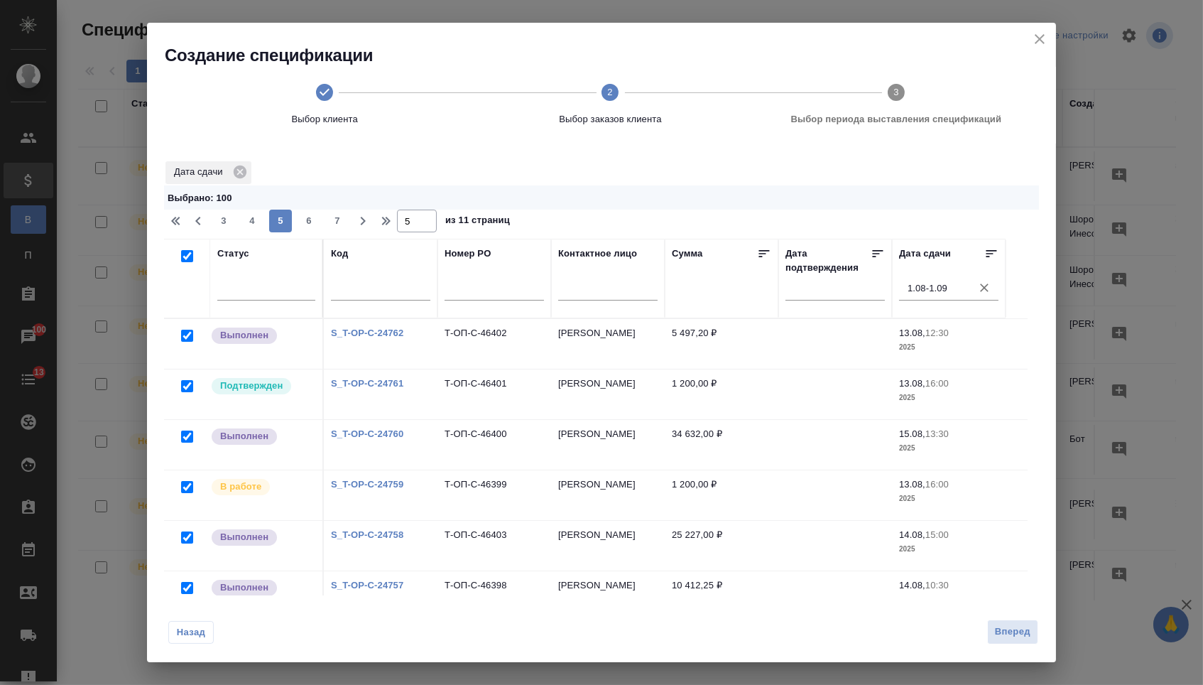
checkbox input "true"
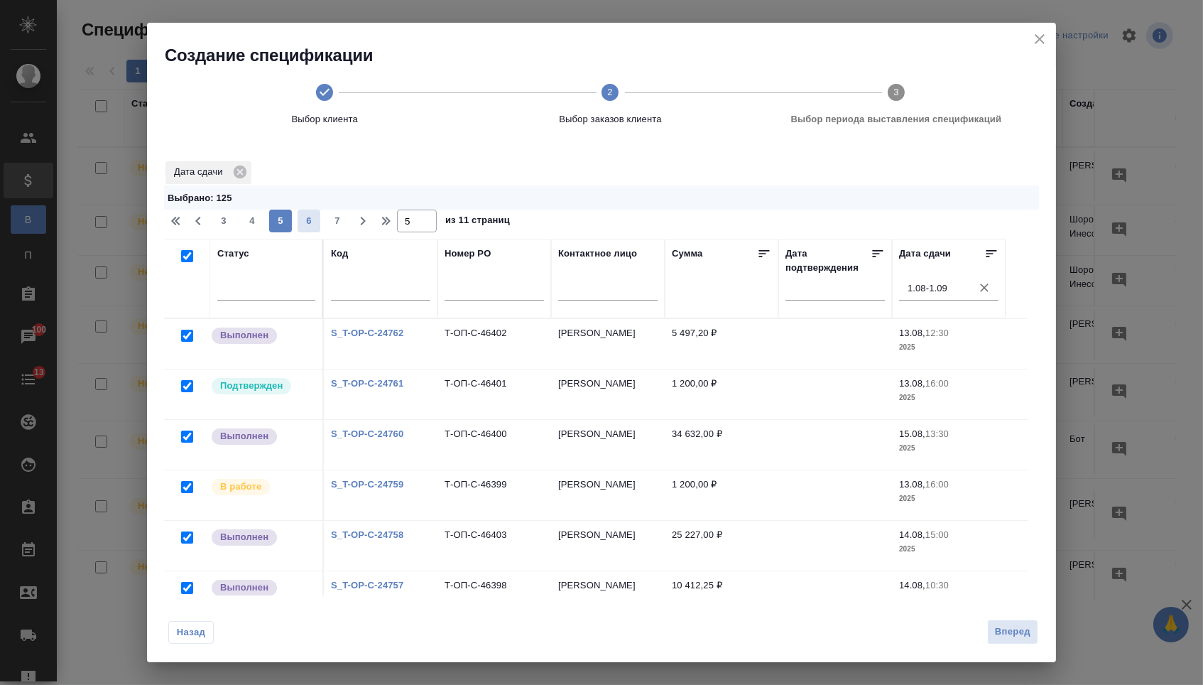
click at [311, 226] on span "6" at bounding box center [309, 221] width 23 height 14
type input "6"
click at [192, 257] on div at bounding box center [183, 256] width 24 height 20
click at [186, 259] on input "checkbox" at bounding box center [187, 256] width 12 height 12
checkbox input "true"
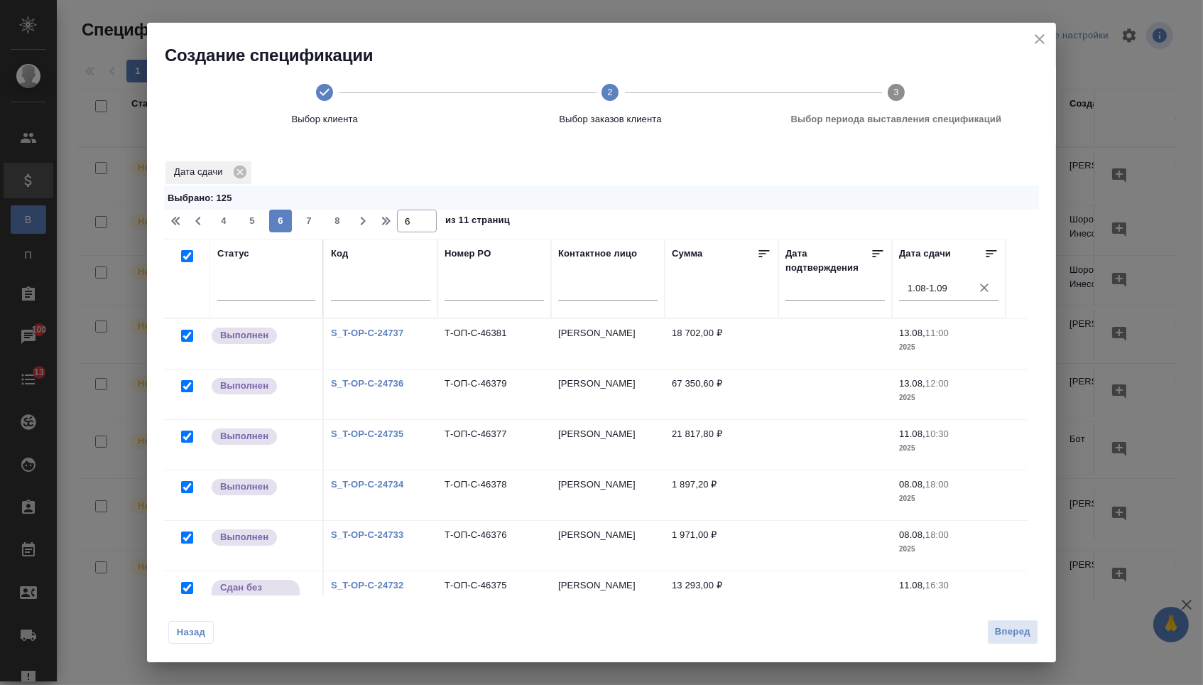
checkbox input "true"
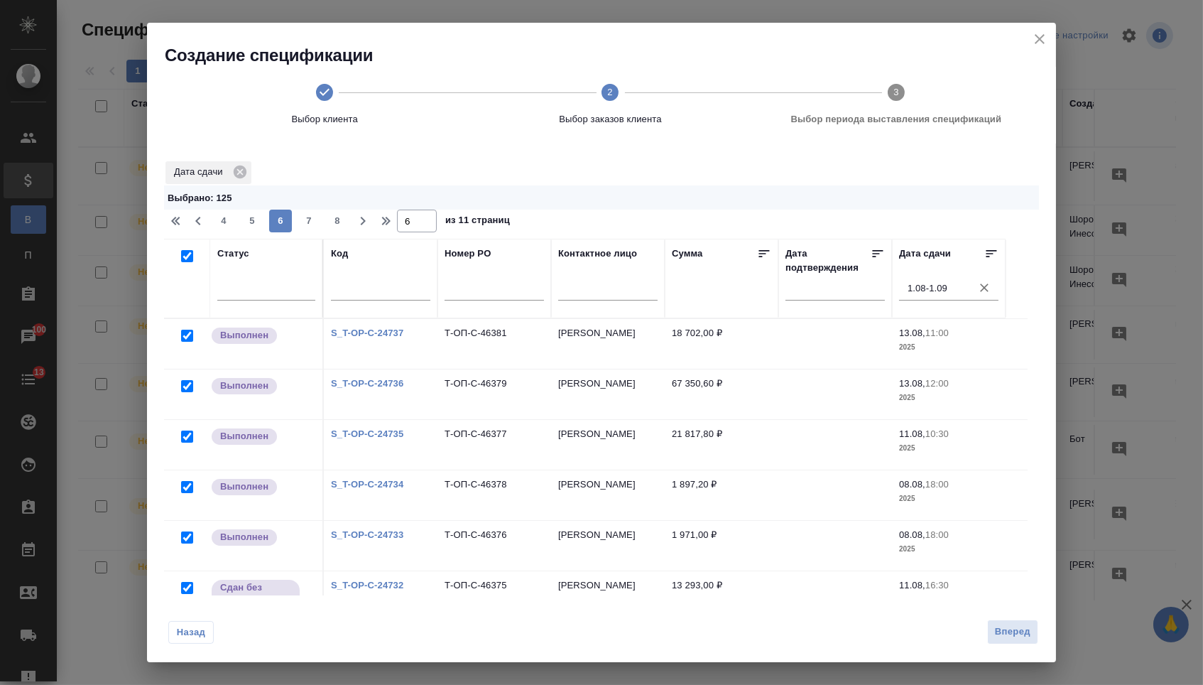
checkbox input "true"
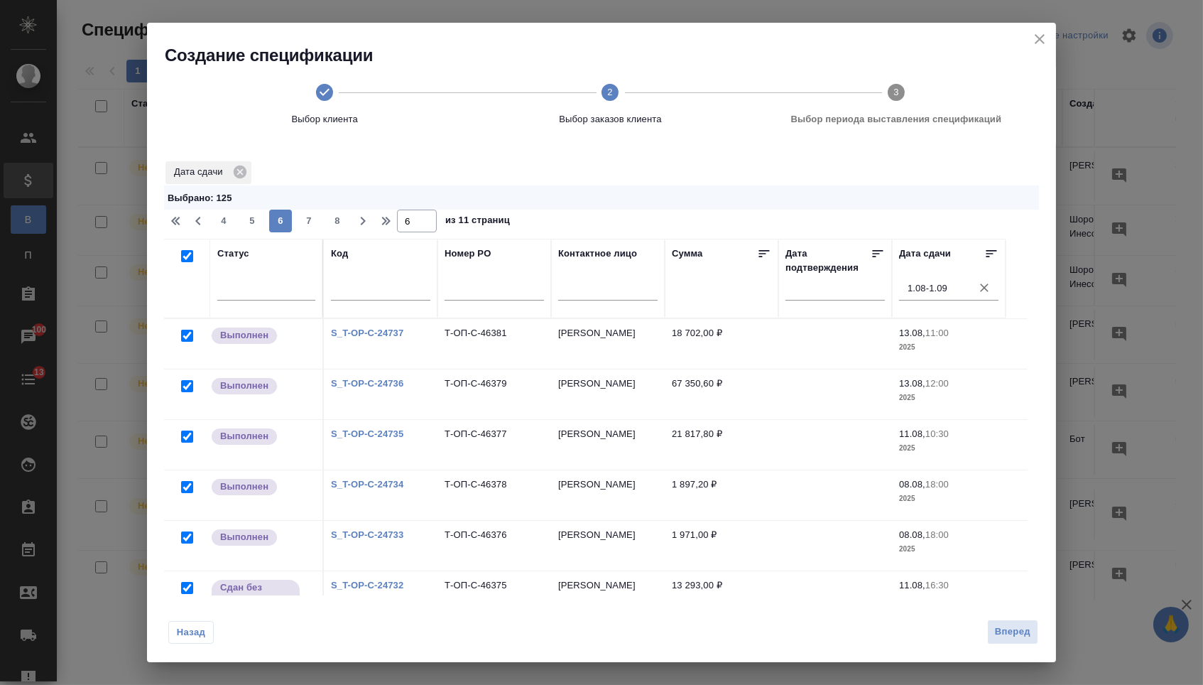
checkbox input "true"
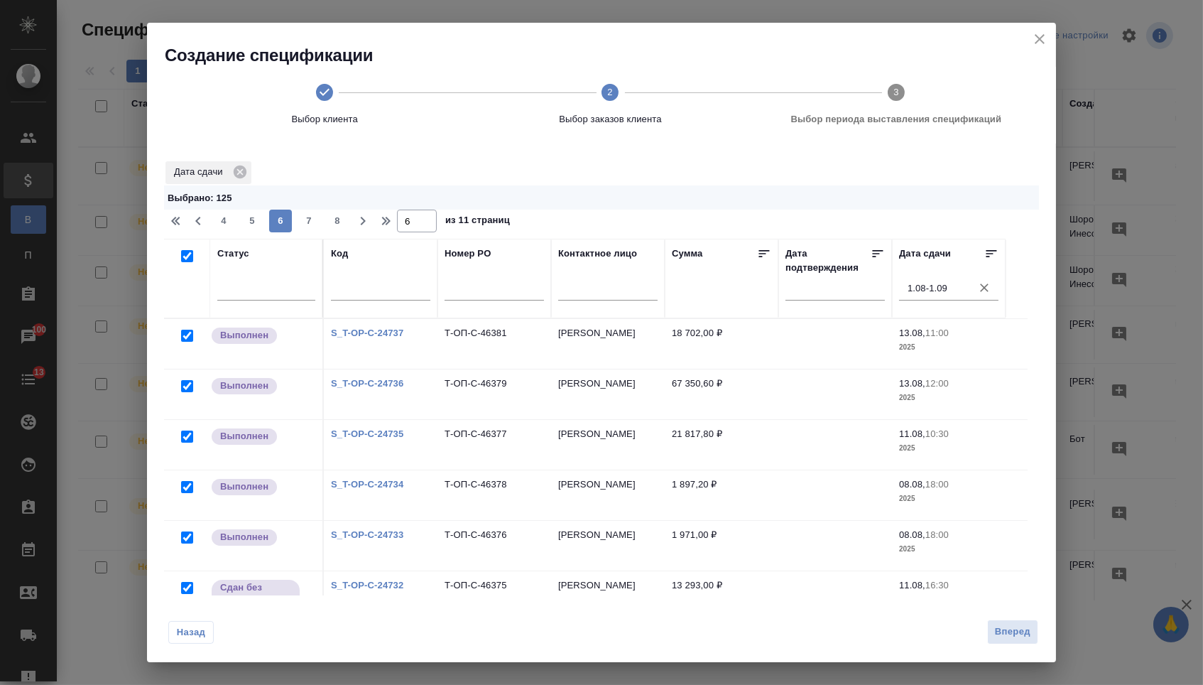
checkbox input "true"
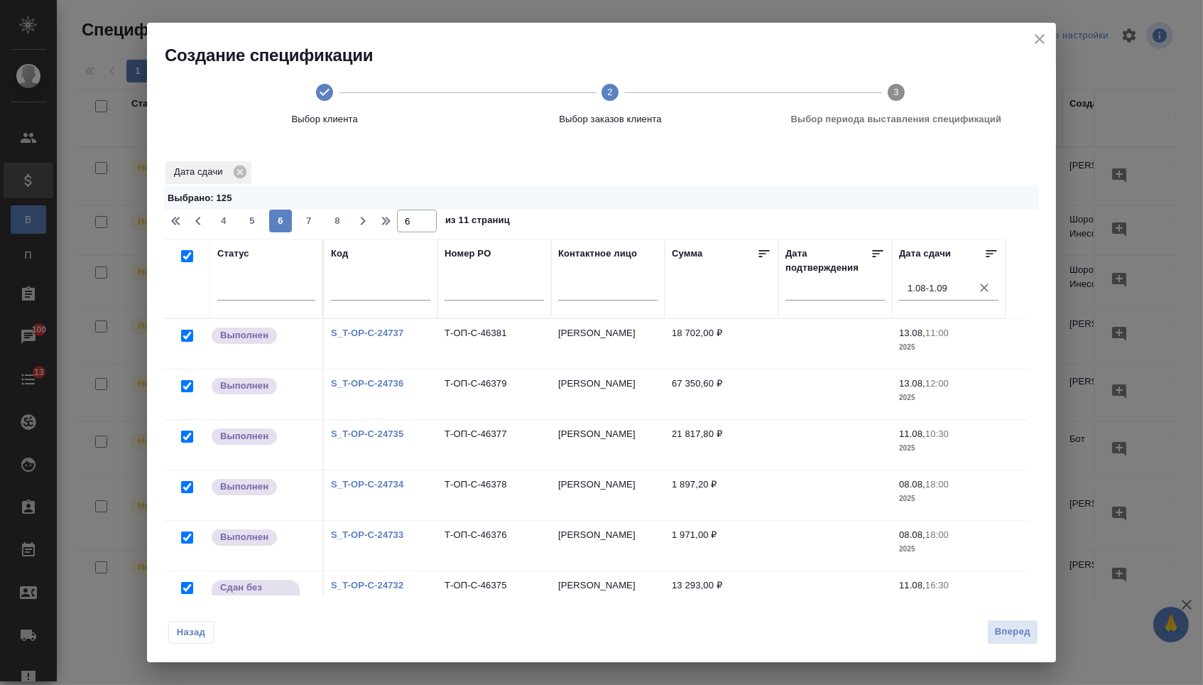
checkbox input "true"
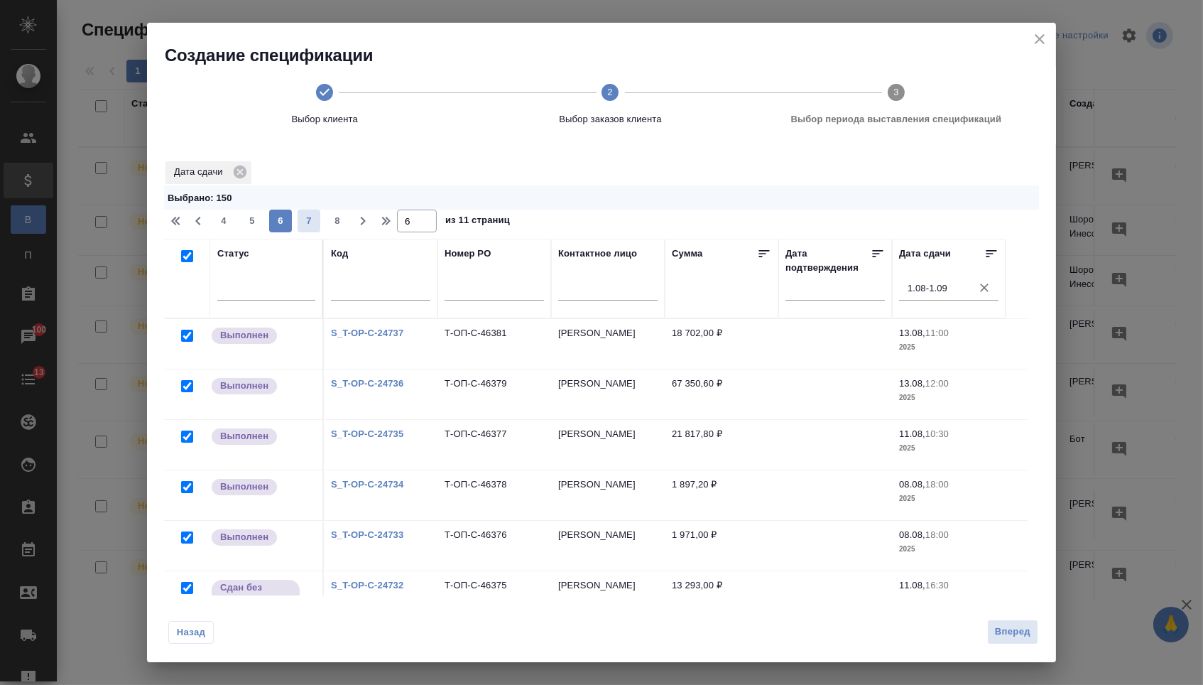
click at [315, 224] on span "7" at bounding box center [309, 221] width 23 height 14
type input "7"
click at [184, 259] on input "checkbox" at bounding box center [187, 256] width 12 height 12
checkbox input "true"
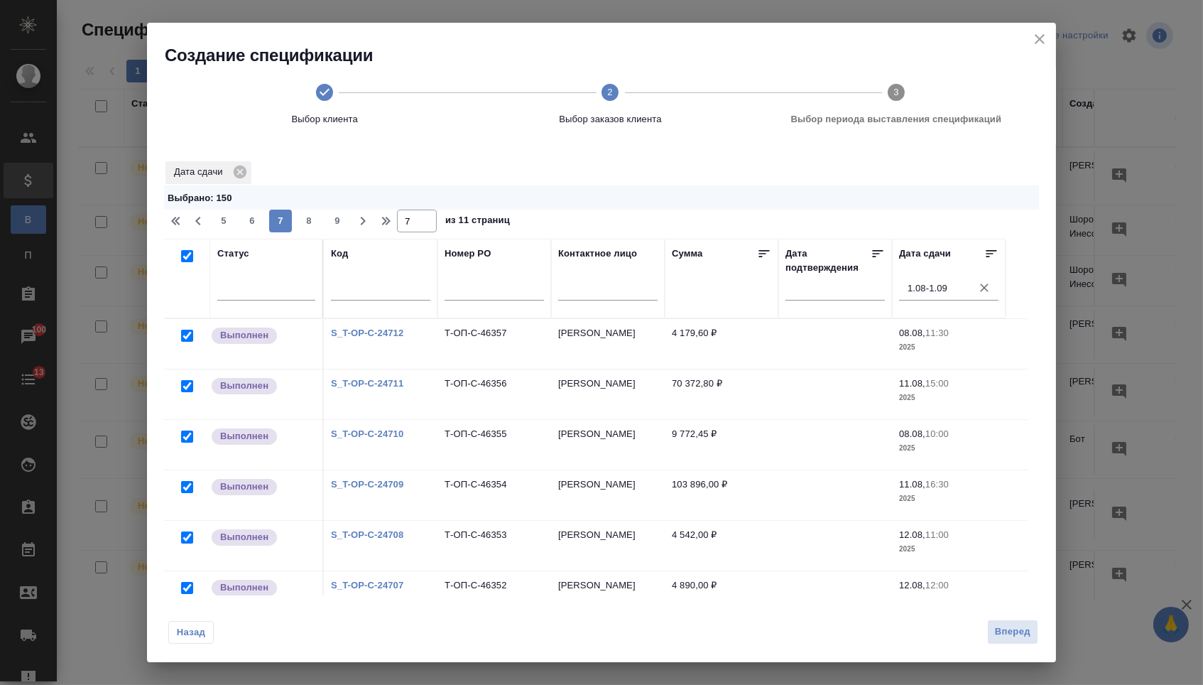
checkbox input "true"
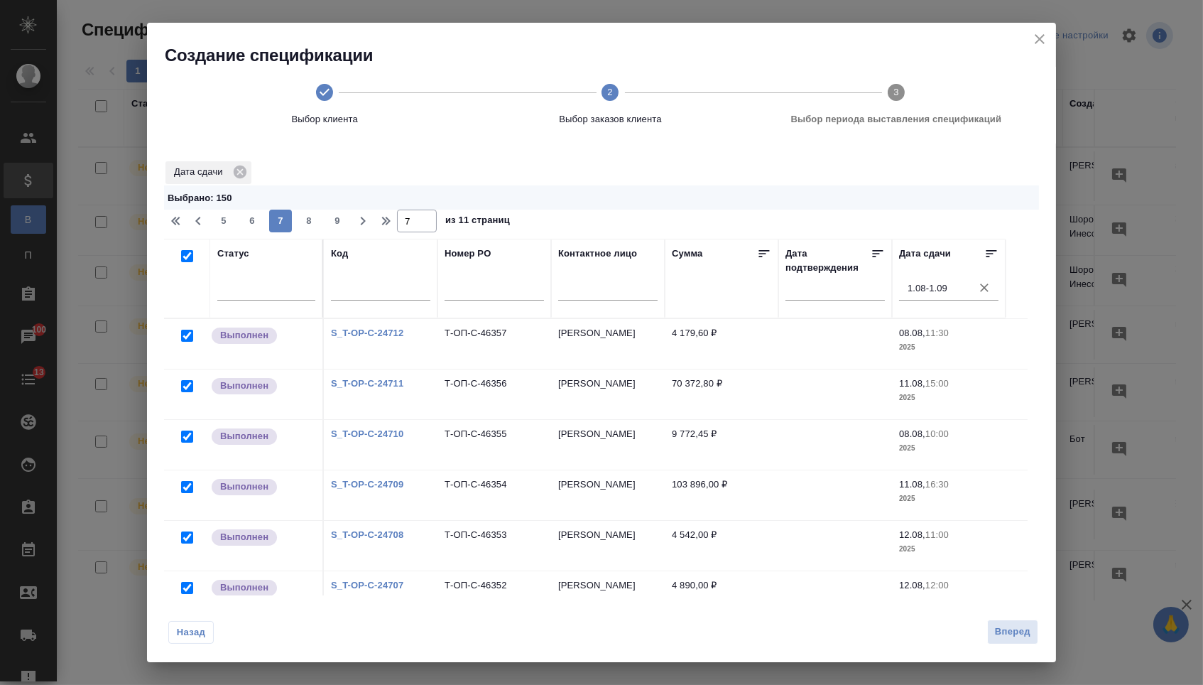
checkbox input "true"
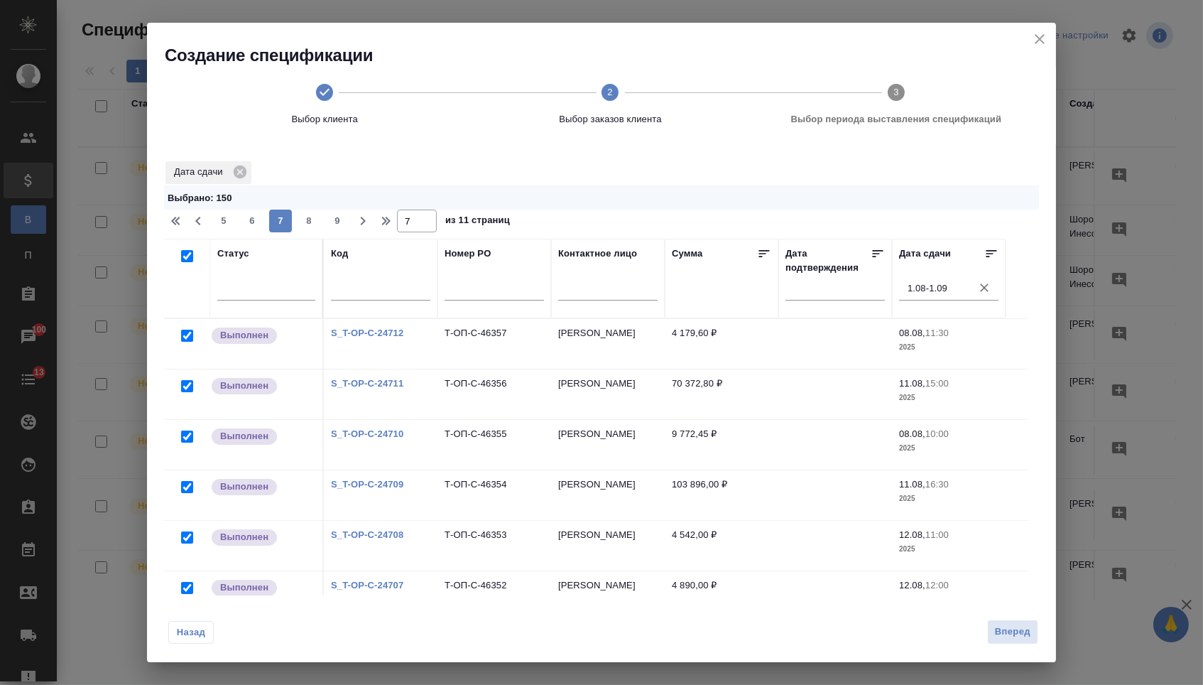
checkbox input "true"
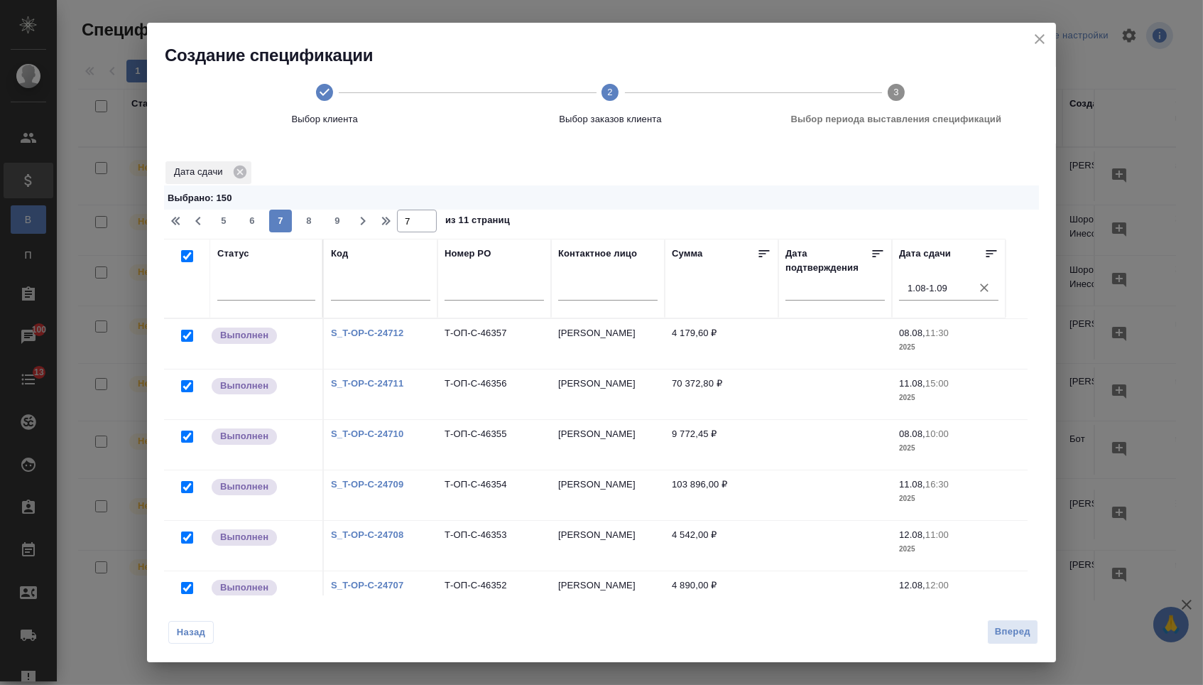
checkbox input "true"
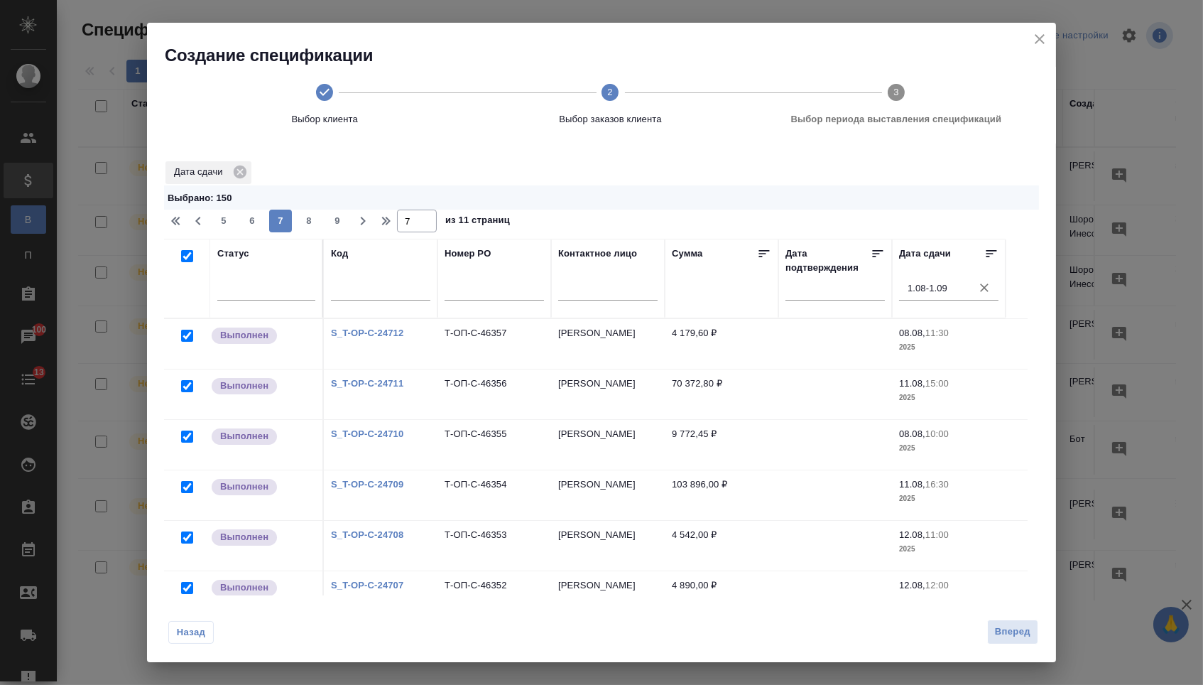
checkbox input "true"
click at [313, 225] on span "8" at bounding box center [309, 221] width 23 height 14
click at [186, 259] on input "checkbox" at bounding box center [187, 256] width 12 height 12
click at [311, 223] on span "9" at bounding box center [309, 221] width 23 height 14
click at [188, 259] on input "checkbox" at bounding box center [187, 256] width 12 height 12
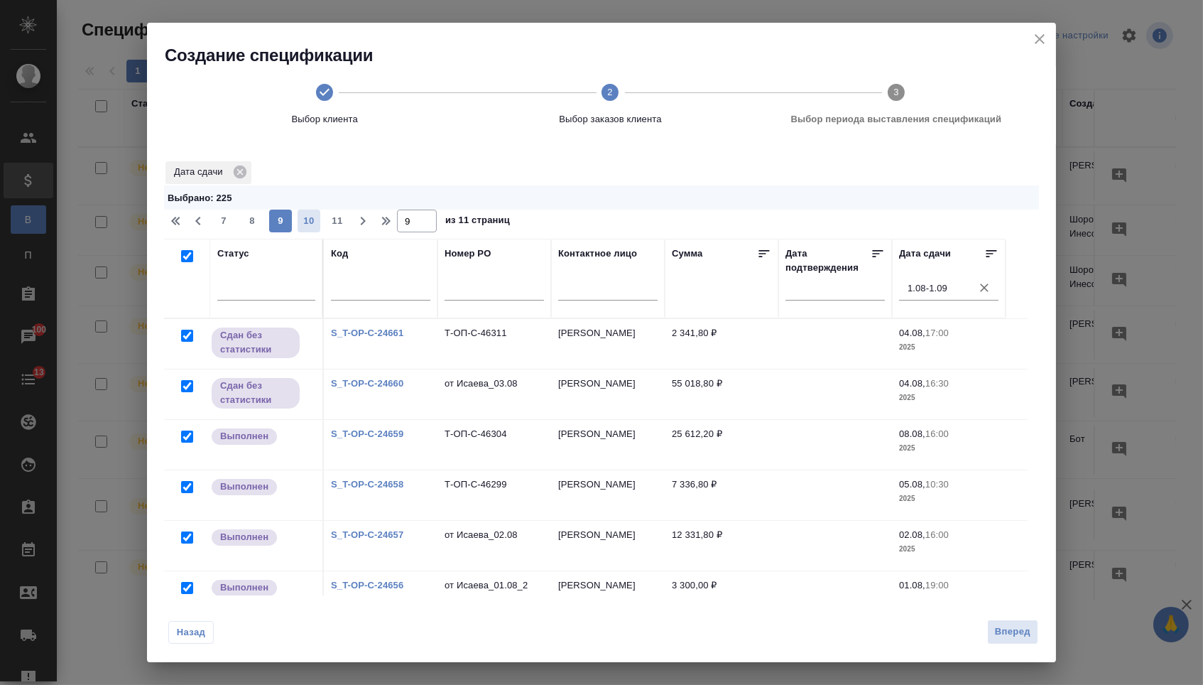
click at [305, 225] on span "10" at bounding box center [309, 221] width 23 height 14
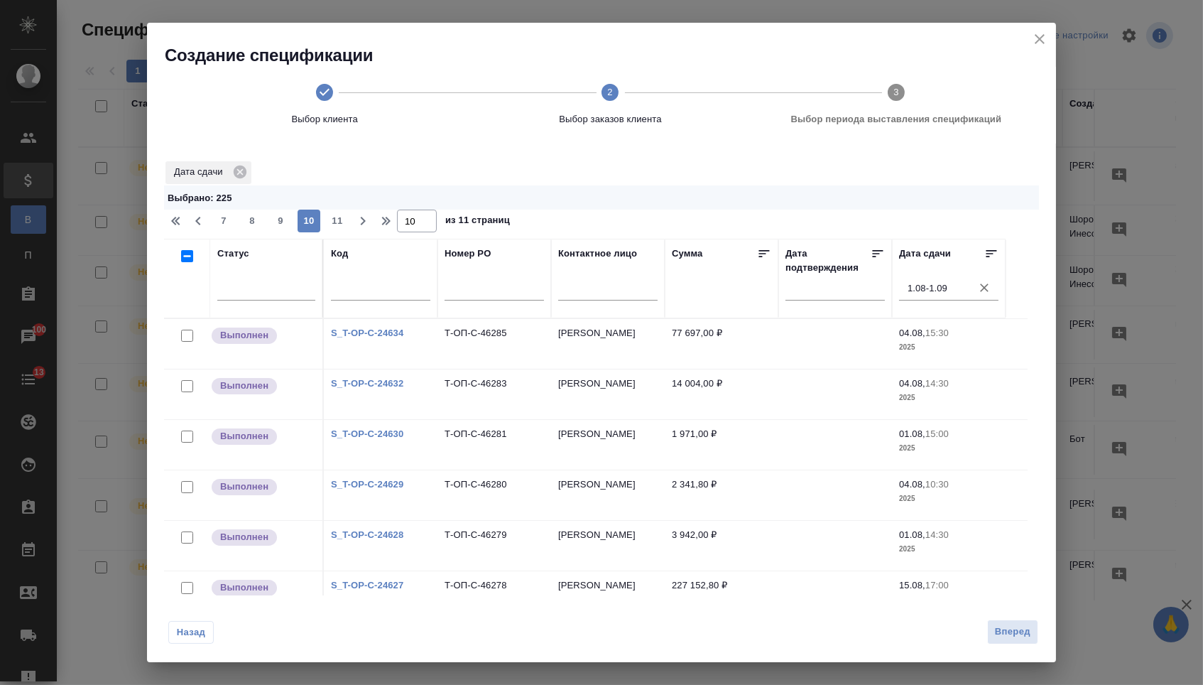
click at [184, 261] on input "checkbox" at bounding box center [187, 256] width 12 height 12
click at [337, 227] on span "11" at bounding box center [337, 221] width 23 height 14
click at [184, 259] on input "checkbox" at bounding box center [187, 256] width 12 height 12
click at [982, 640] on div "Вперед" at bounding box center [1010, 631] width 57 height 25
click at [1002, 640] on span "Вперед" at bounding box center [1013, 632] width 36 height 16
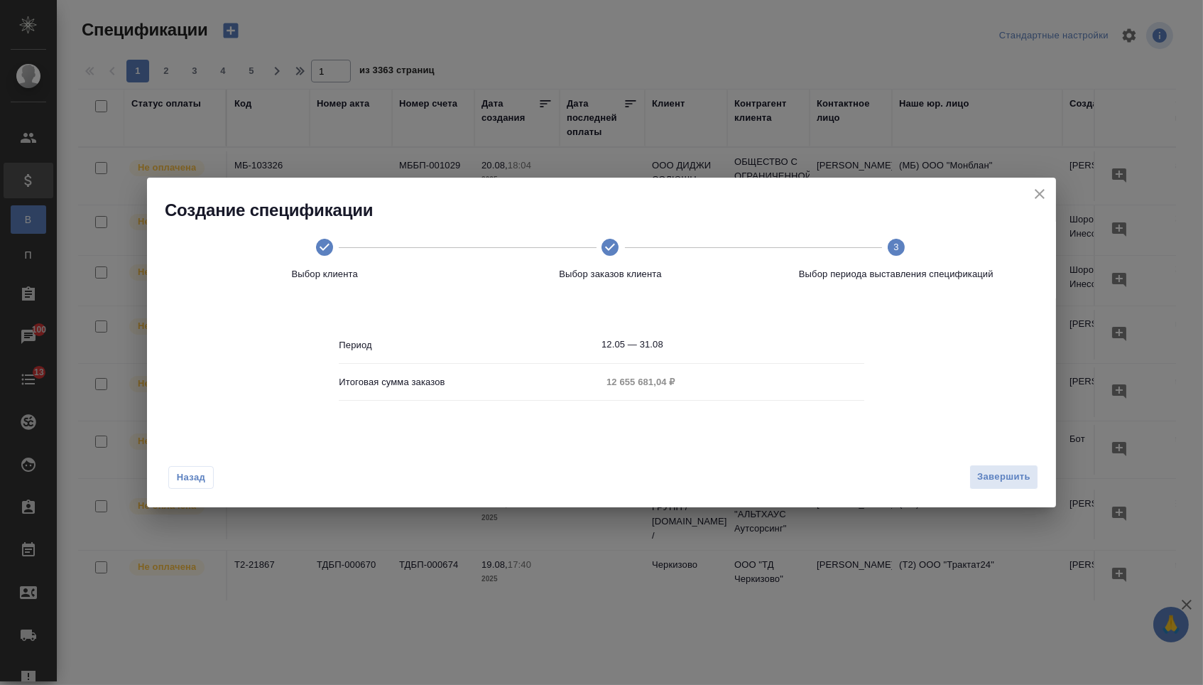
click at [749, 381] on div "Итоговая сумма заказов 12 655 681,04 ₽" at bounding box center [601, 381] width 525 height 25
click at [718, 383] on div "Итоговая сумма заказов 12 655 681,04 ₽" at bounding box center [601, 381] width 525 height 25
click at [1038, 195] on icon "close" at bounding box center [1040, 194] width 10 height 10
